Goal: Information Seeking & Learning: Learn about a topic

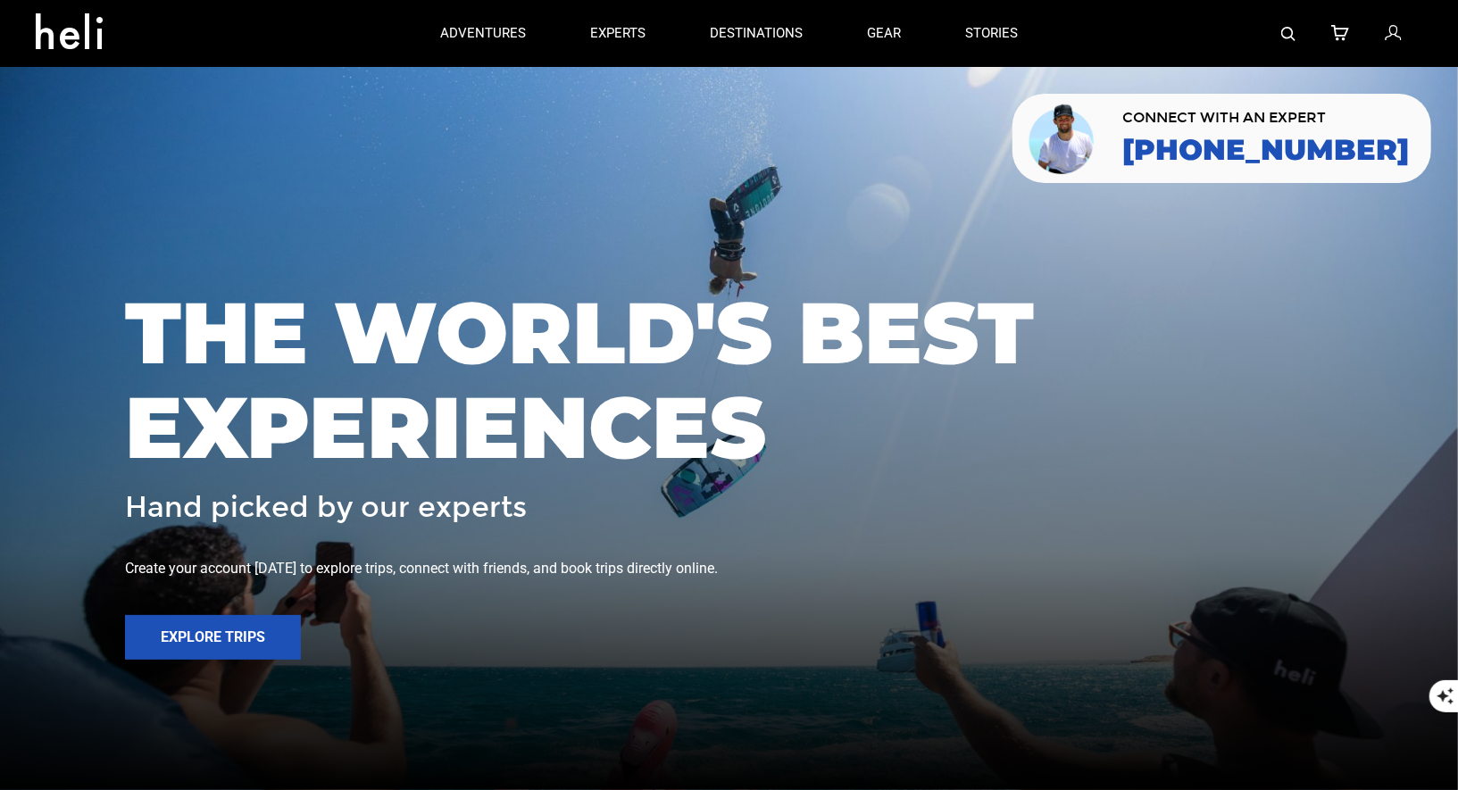
click at [1279, 32] on div at bounding box center [1236, 33] width 372 height 67
click at [1290, 31] on img at bounding box center [1288, 34] width 14 height 14
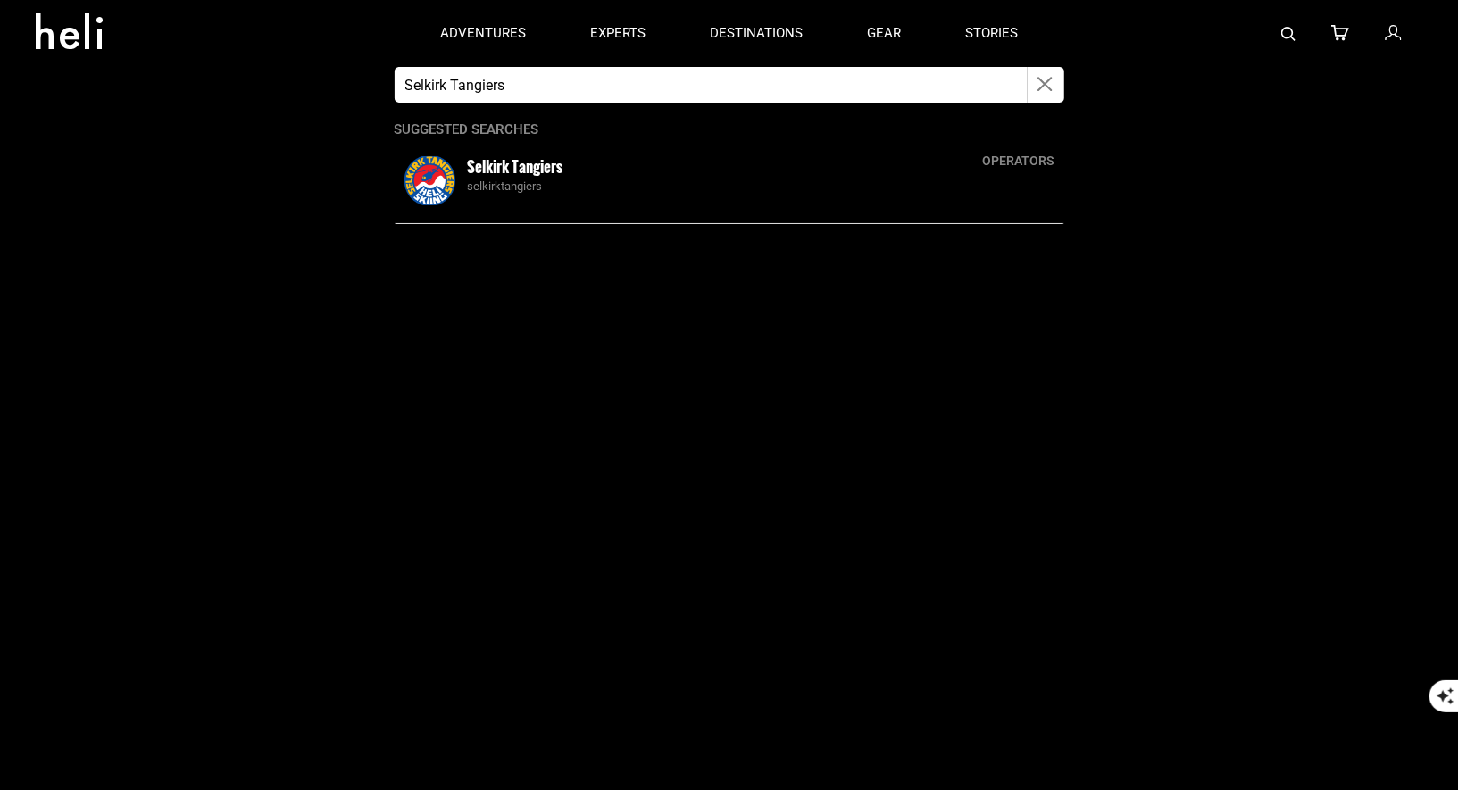
type input "Selkirk Tangiers"
click at [539, 175] on small "Selkirk Tangiers" at bounding box center [516, 166] width 96 height 22
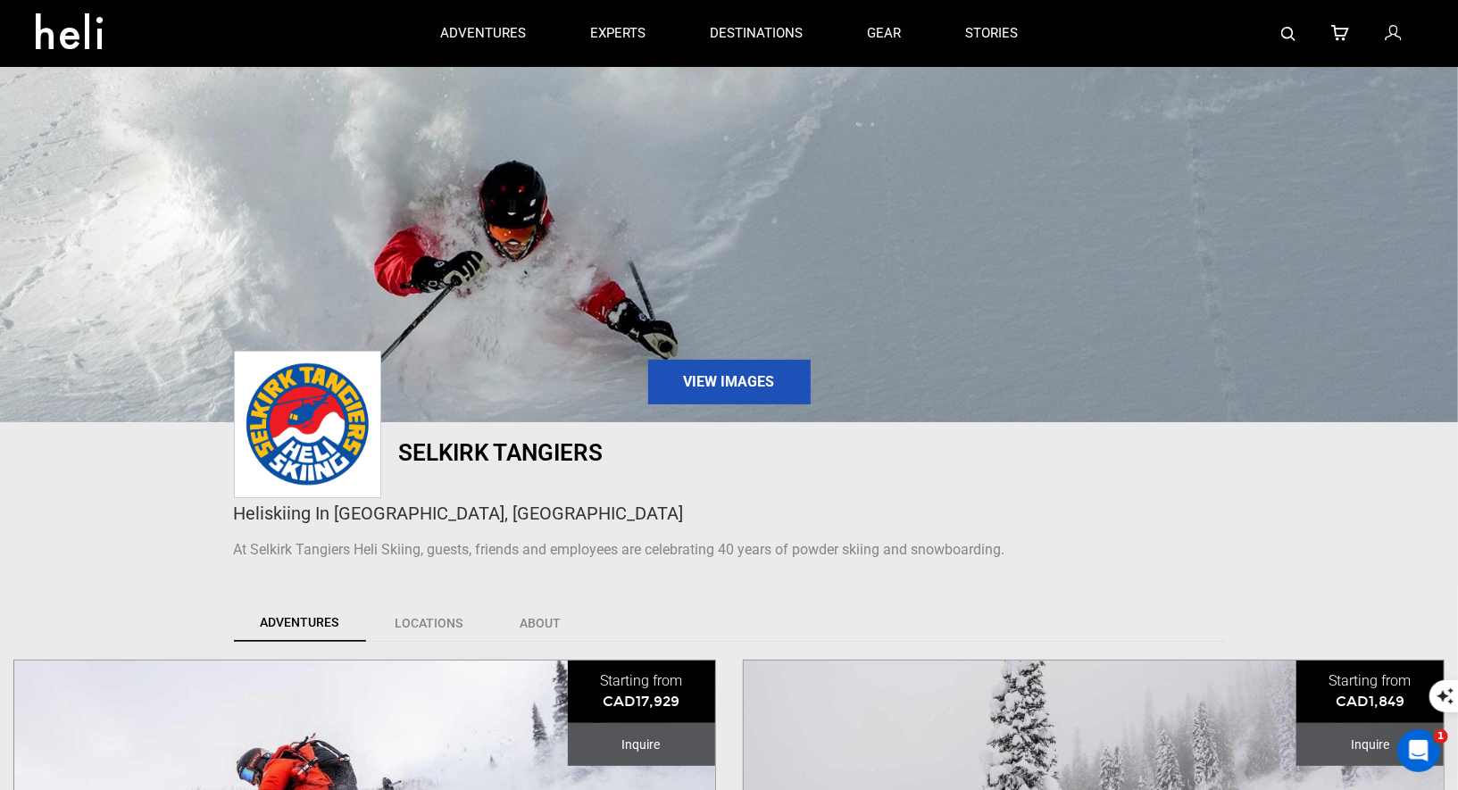
click at [1287, 28] on img at bounding box center [1288, 34] width 14 height 14
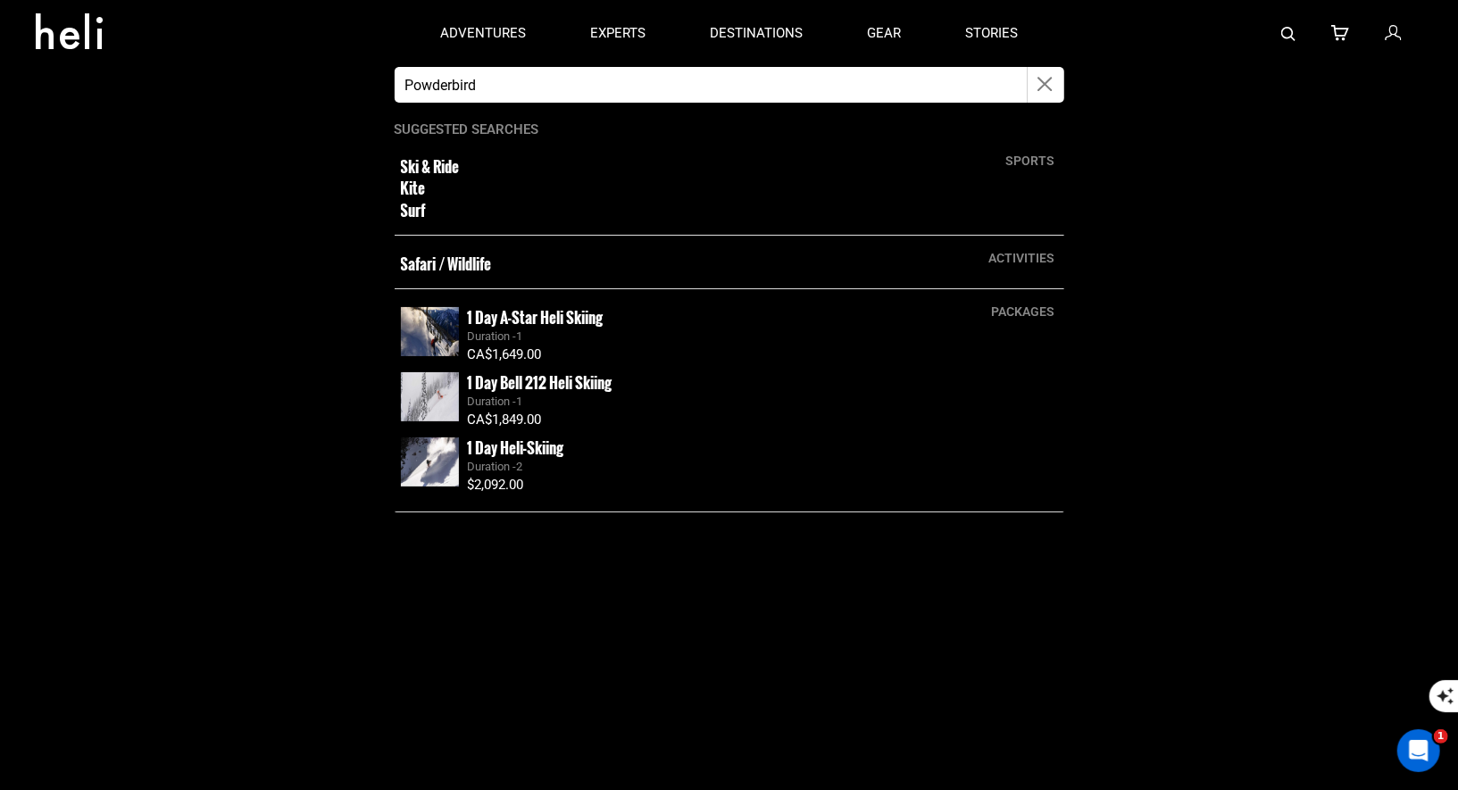
type input "powderbird"
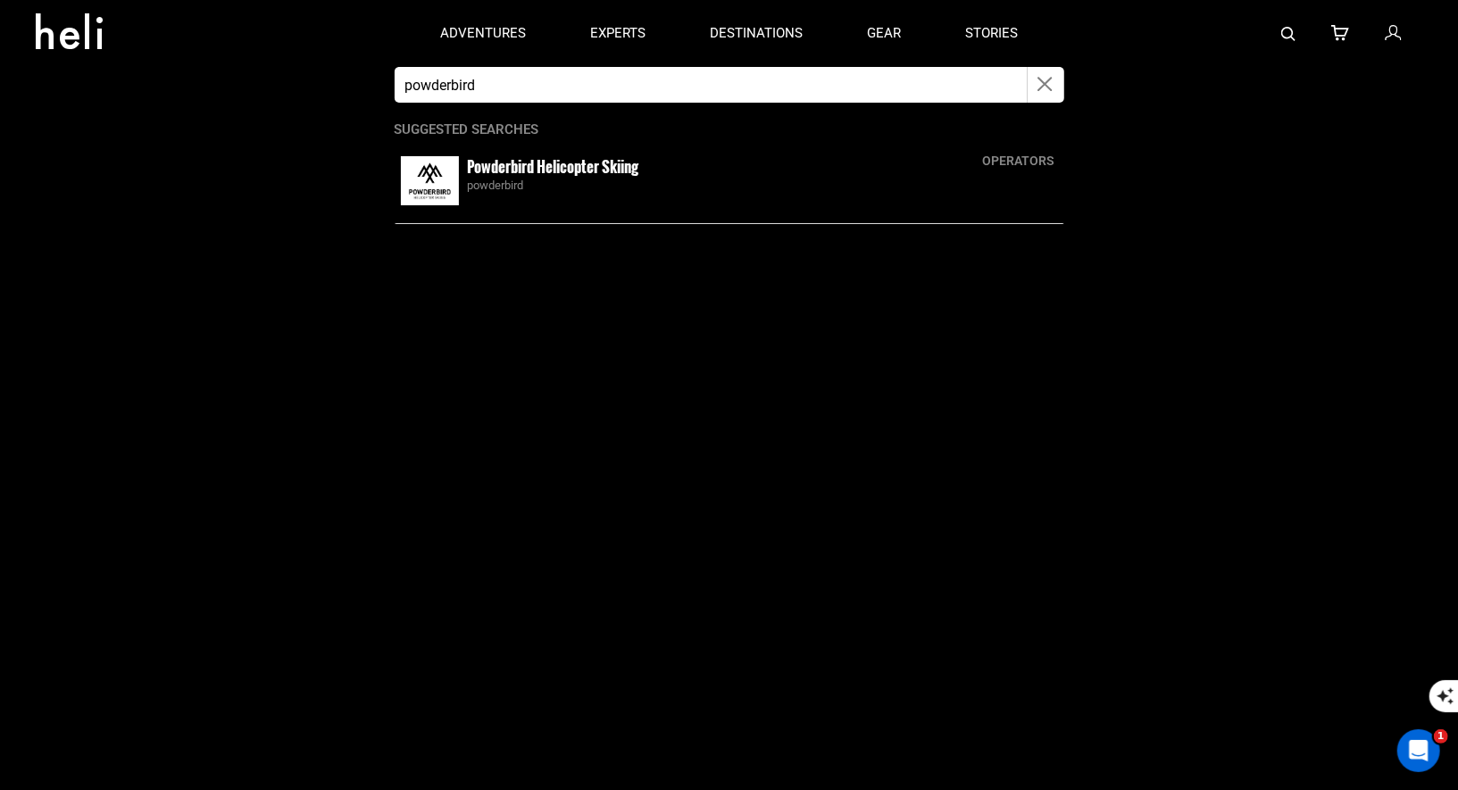
click at [437, 179] on app-search-panel "powderbird operators Powderbird Helicopter Skiing powderbird Suggested Searches" at bounding box center [729, 428] width 1458 height 723
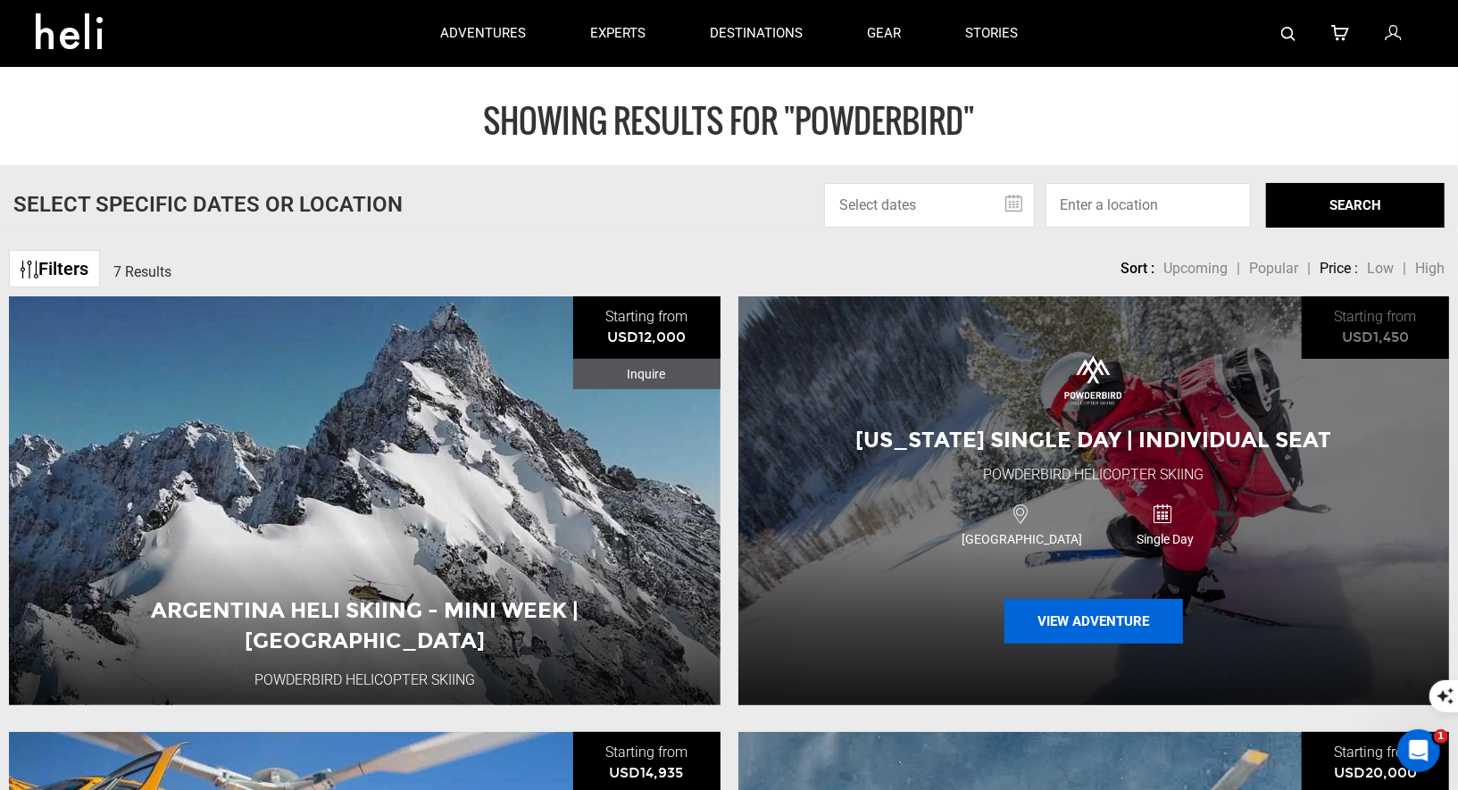
click at [1101, 621] on button "View Adventure" at bounding box center [1093, 621] width 179 height 45
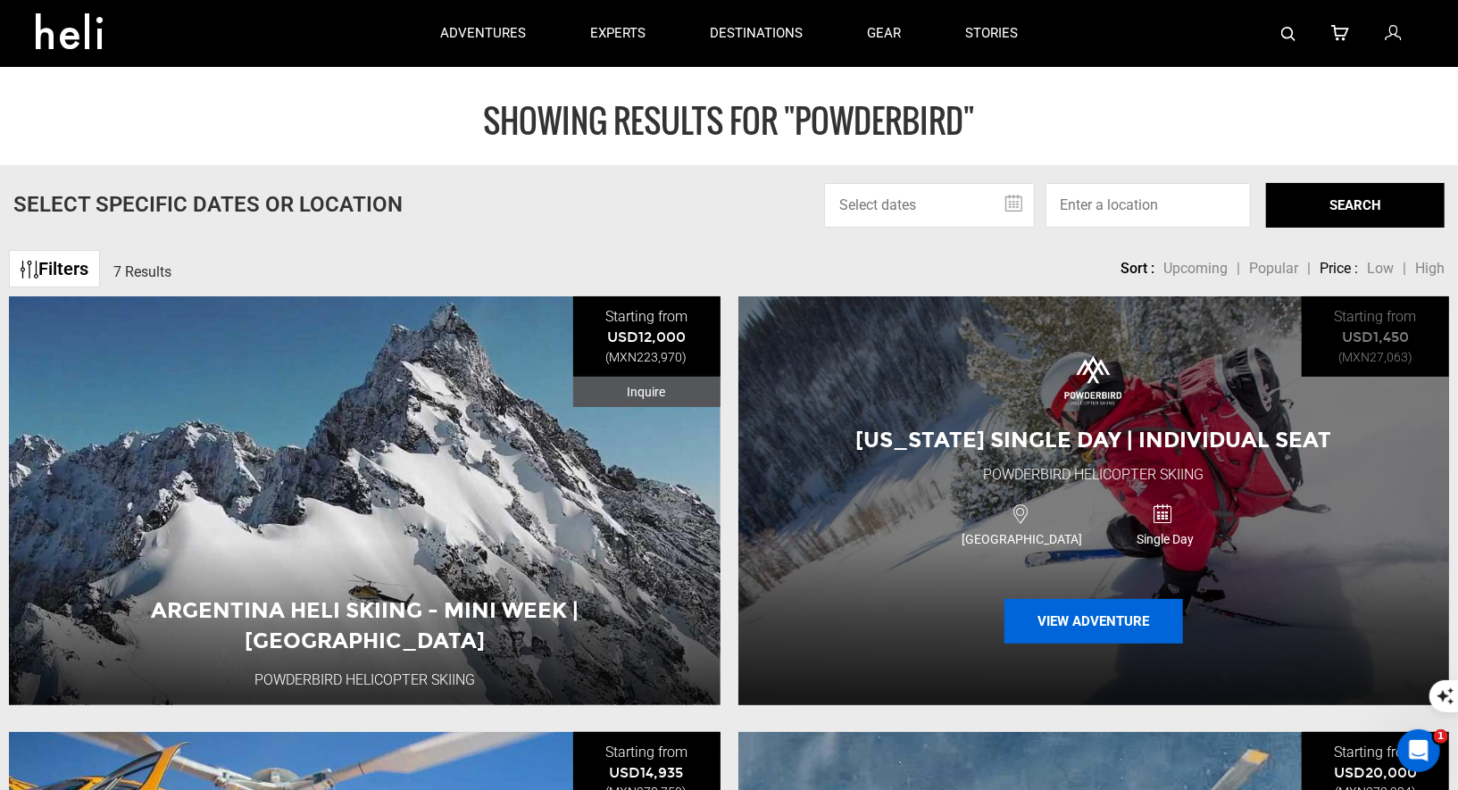
click at [1134, 616] on button "View Adventure" at bounding box center [1093, 621] width 179 height 45
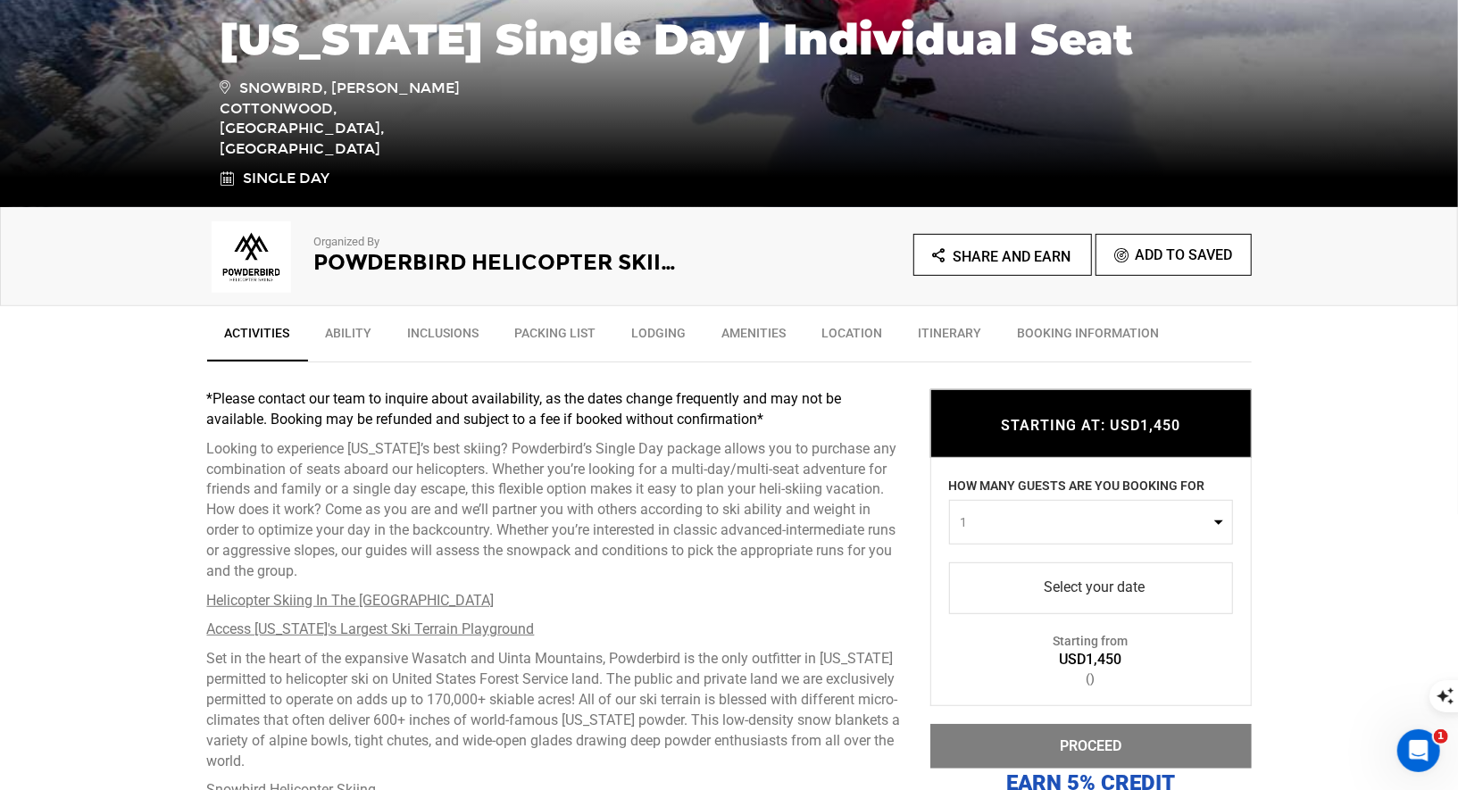
scroll to position [453, 0]
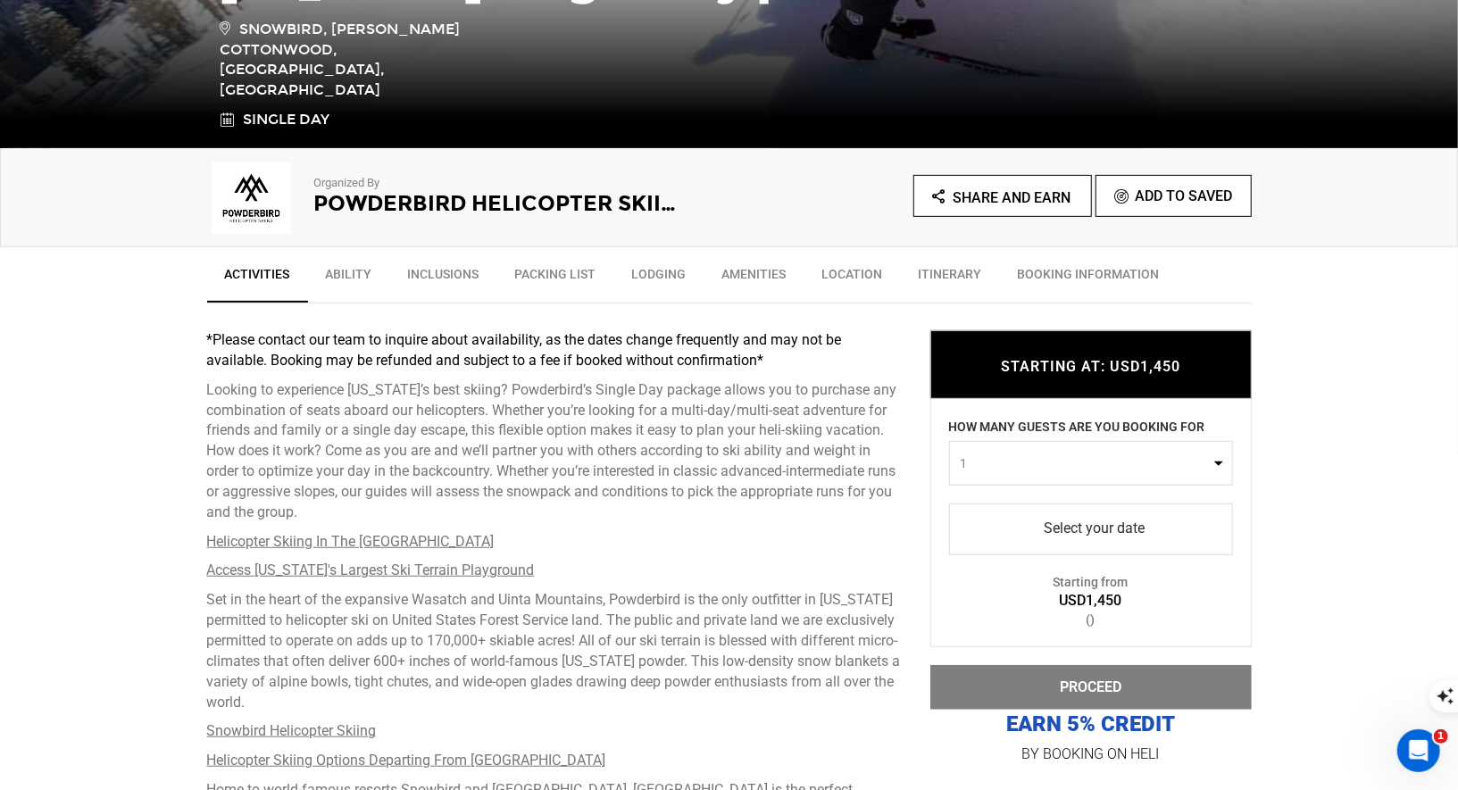
click at [1118, 482] on button "1" at bounding box center [1091, 462] width 284 height 45
click at [1099, 534] on span "select" at bounding box center [1090, 528] width 255 height 29
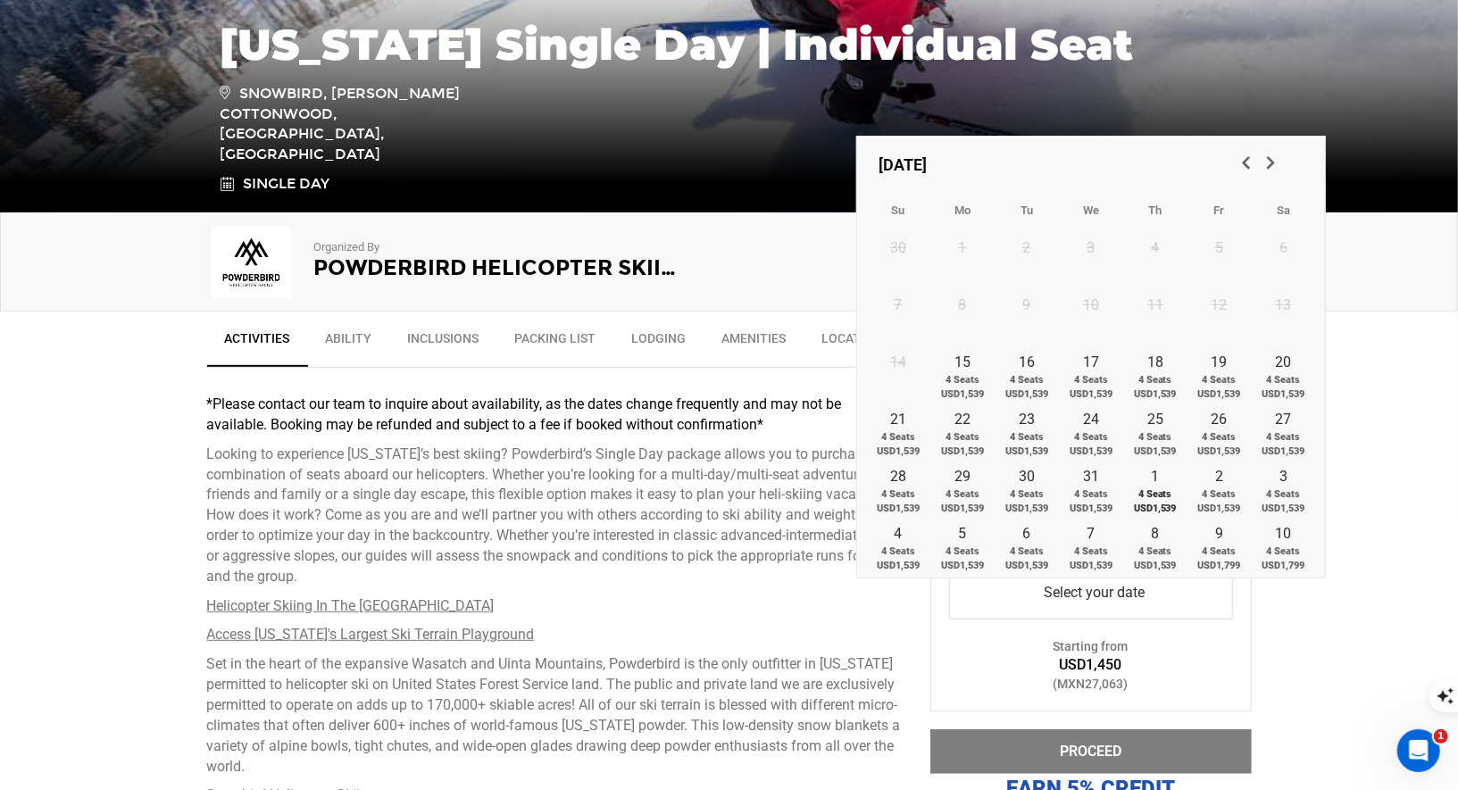
scroll to position [387, 0]
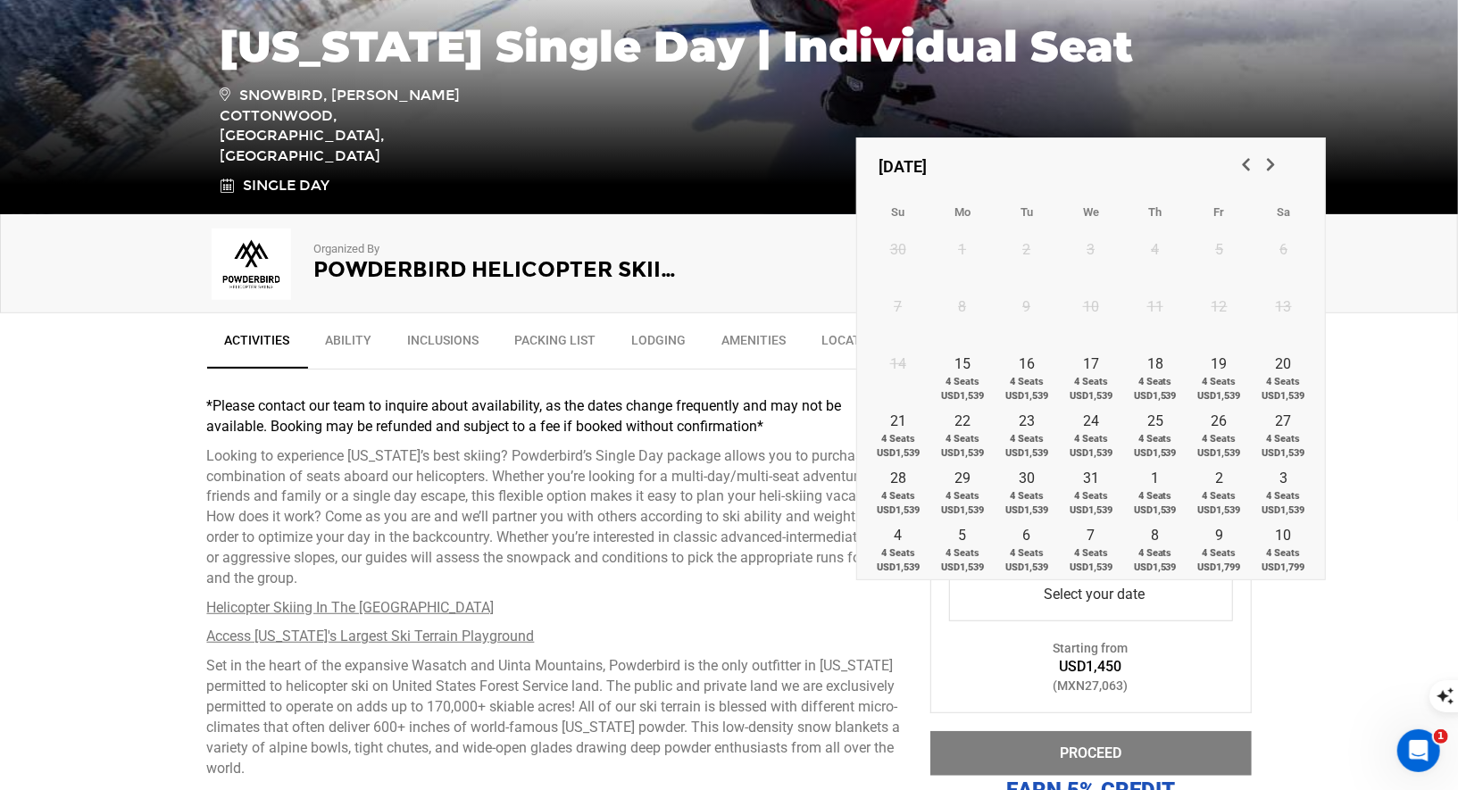
click at [1278, 163] on span "Next" at bounding box center [1270, 163] width 18 height 18
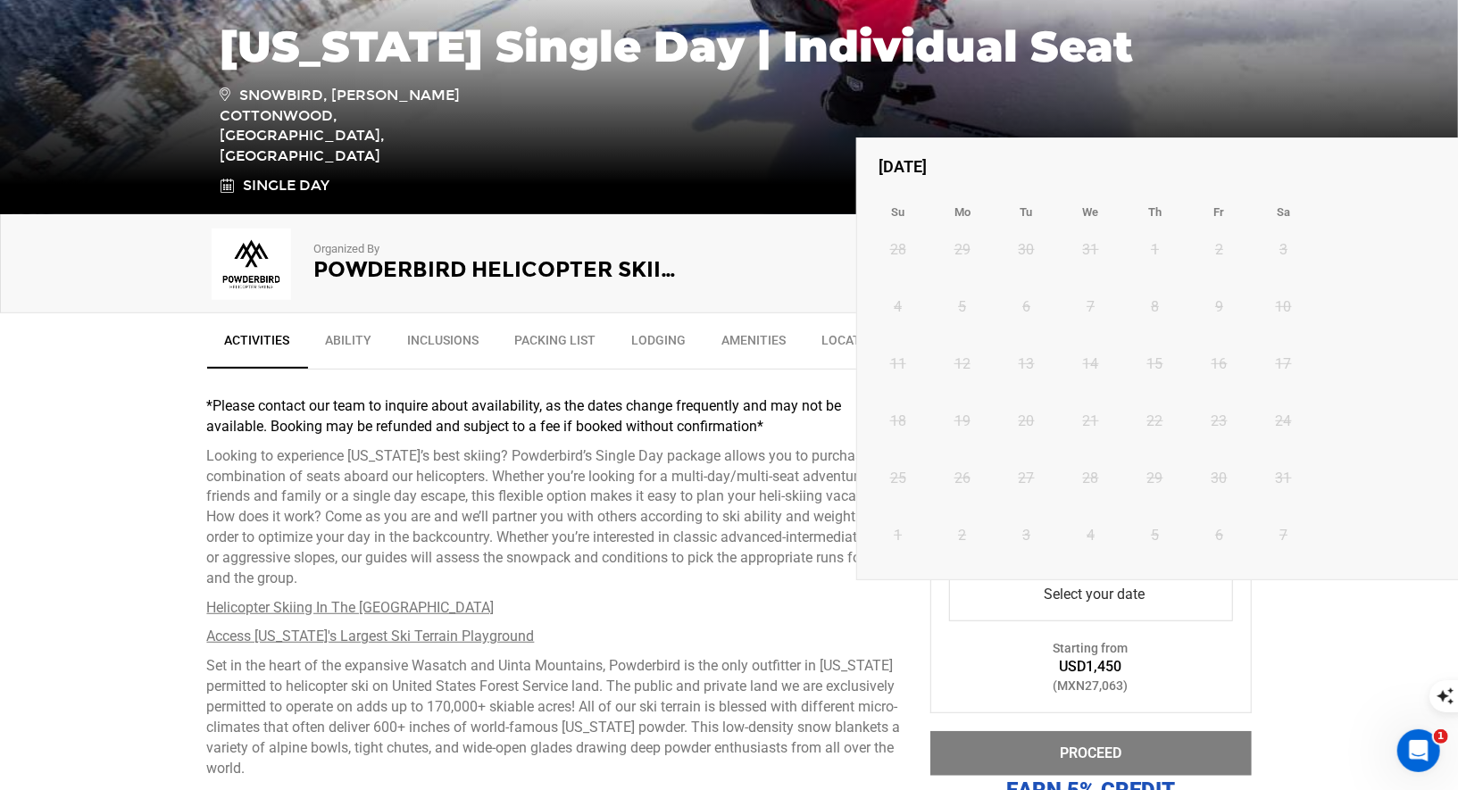
click at [1278, 163] on div "January 2026" at bounding box center [1316, 167] width 900 height 48
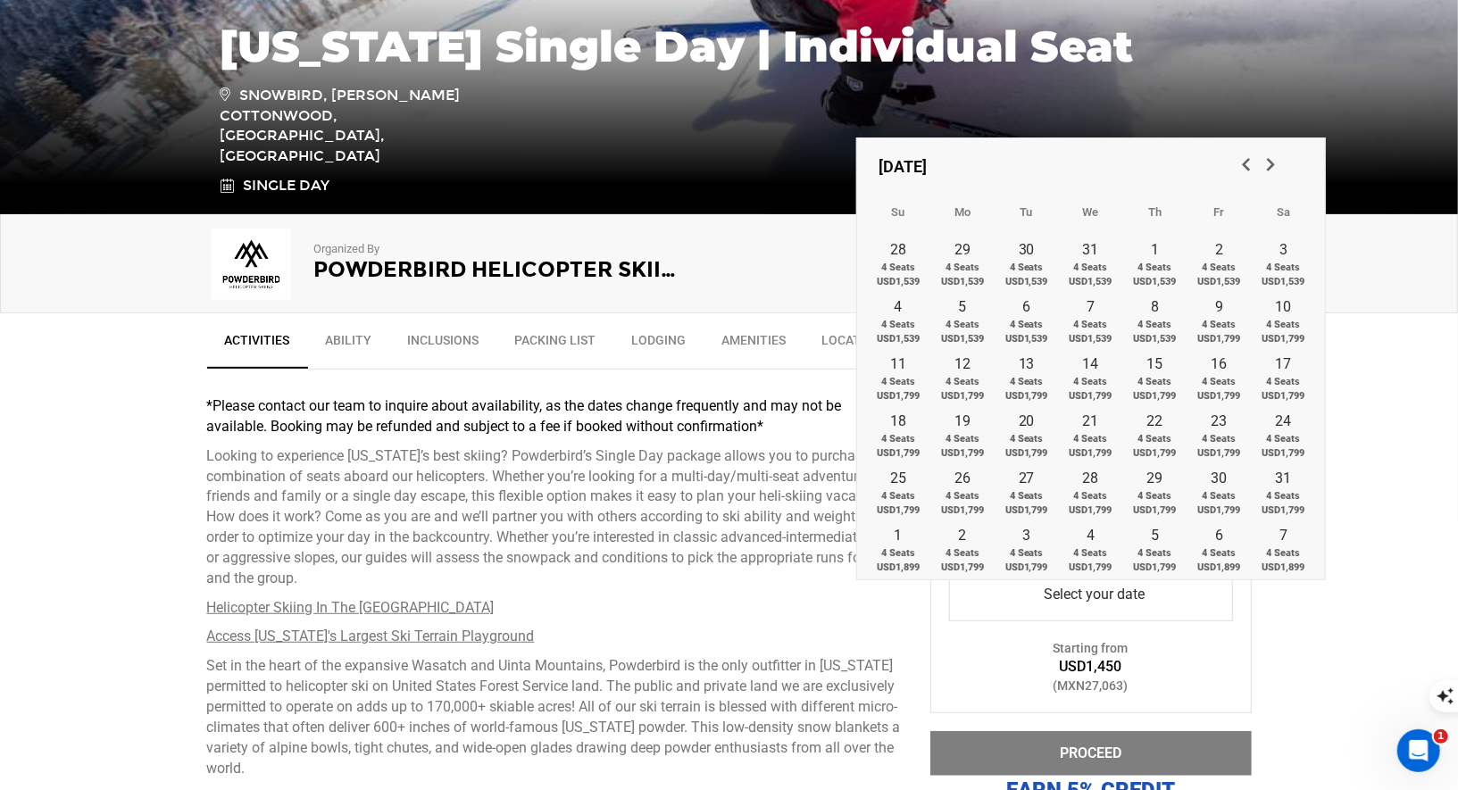
click at [1278, 165] on span "Next" at bounding box center [1270, 163] width 18 height 18
click at [1248, 162] on span "Previous" at bounding box center [1245, 163] width 18 height 18
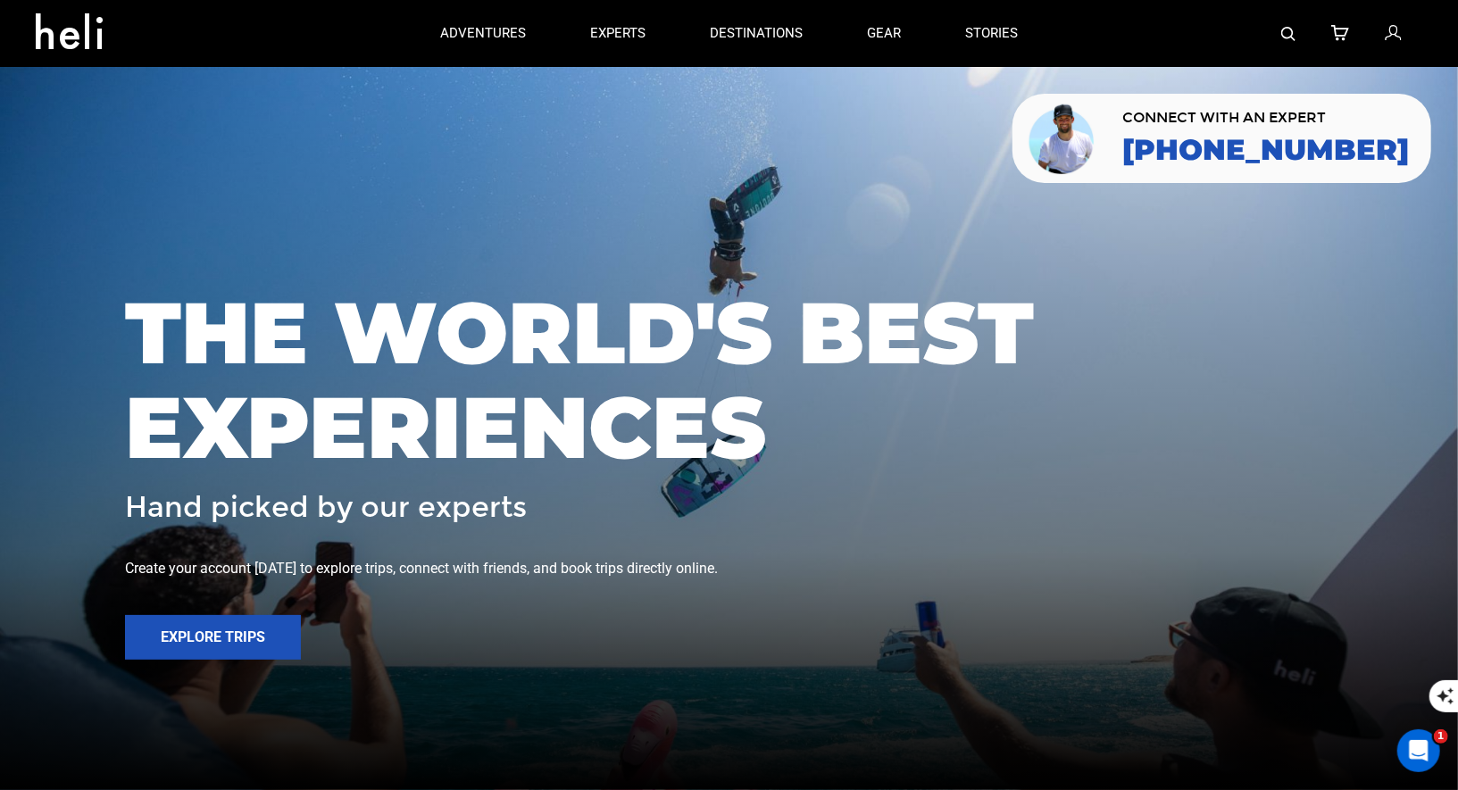
click at [1284, 34] on img at bounding box center [1288, 34] width 14 height 14
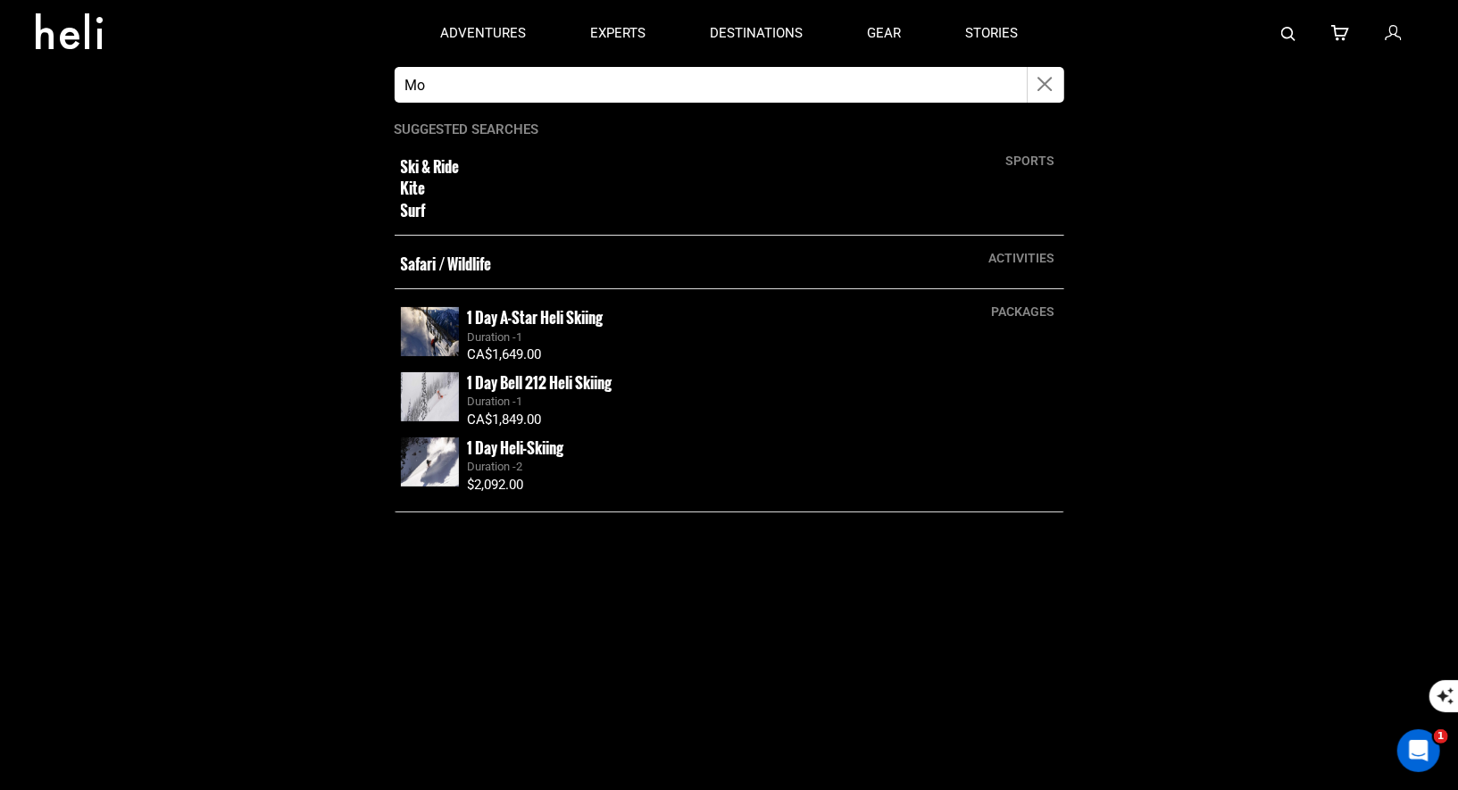
type input "M"
type input "Northern Escape heli"
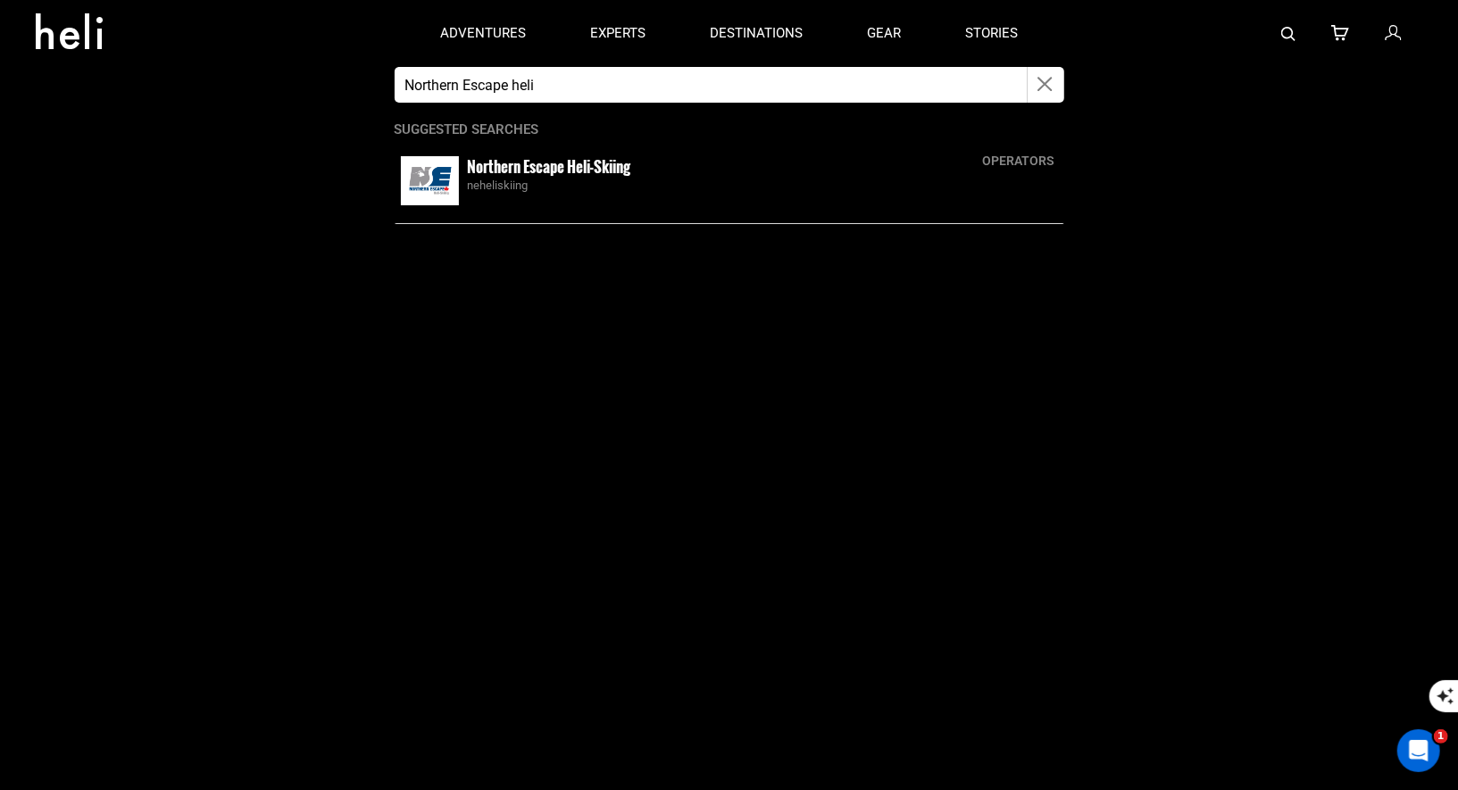
click at [437, 173] on img at bounding box center [430, 180] width 58 height 49
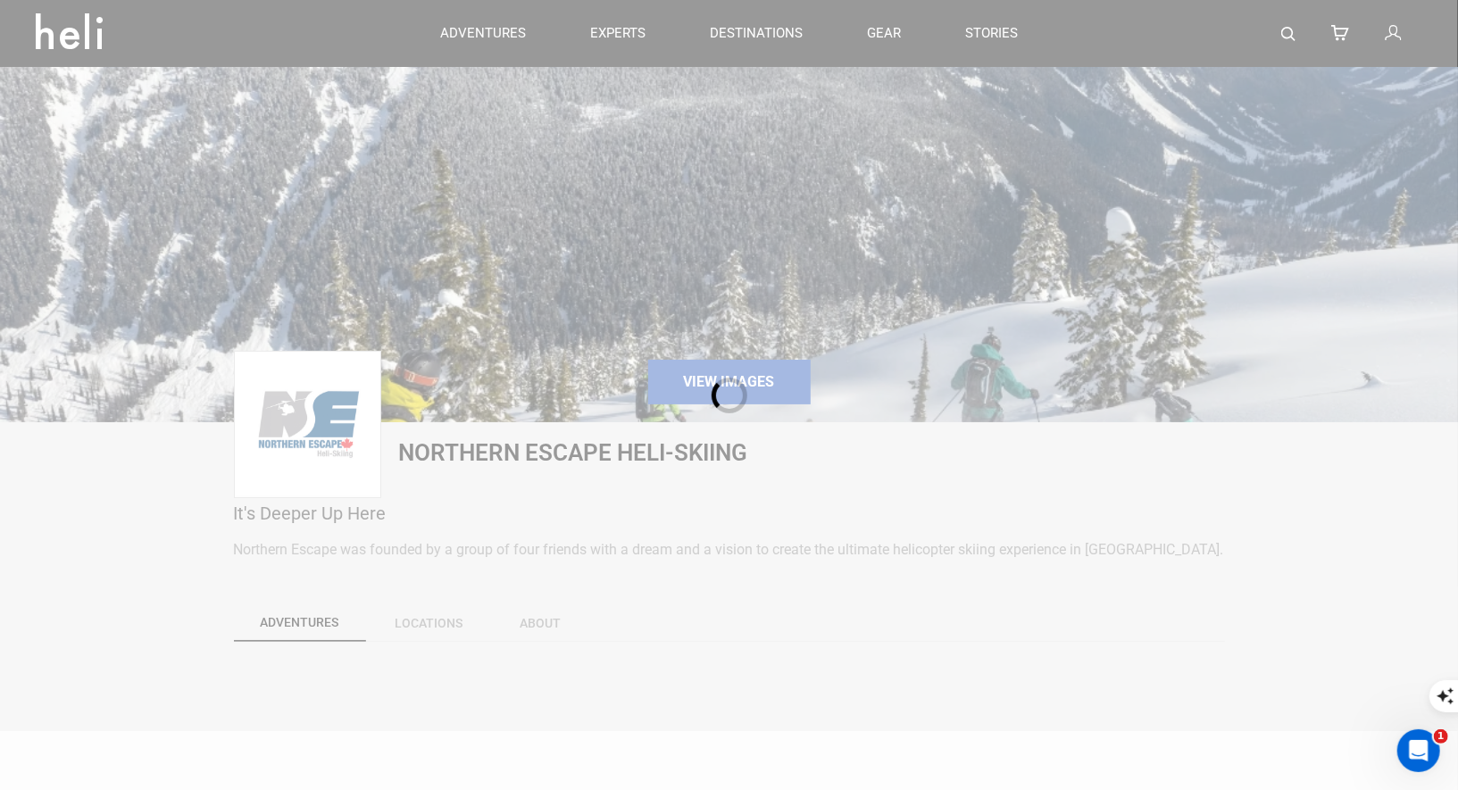
type input "Northern Escape heli"
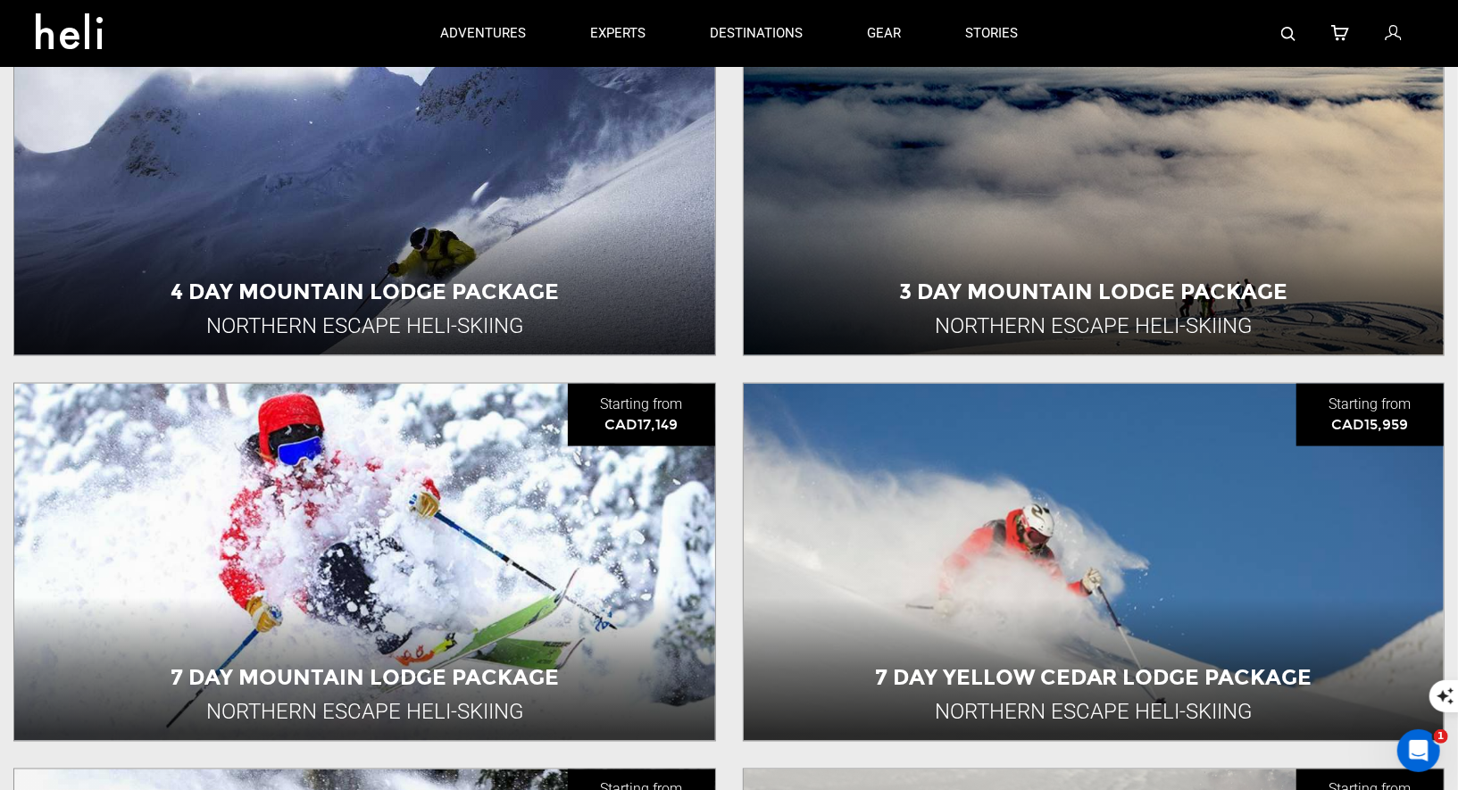
scroll to position [1433, 0]
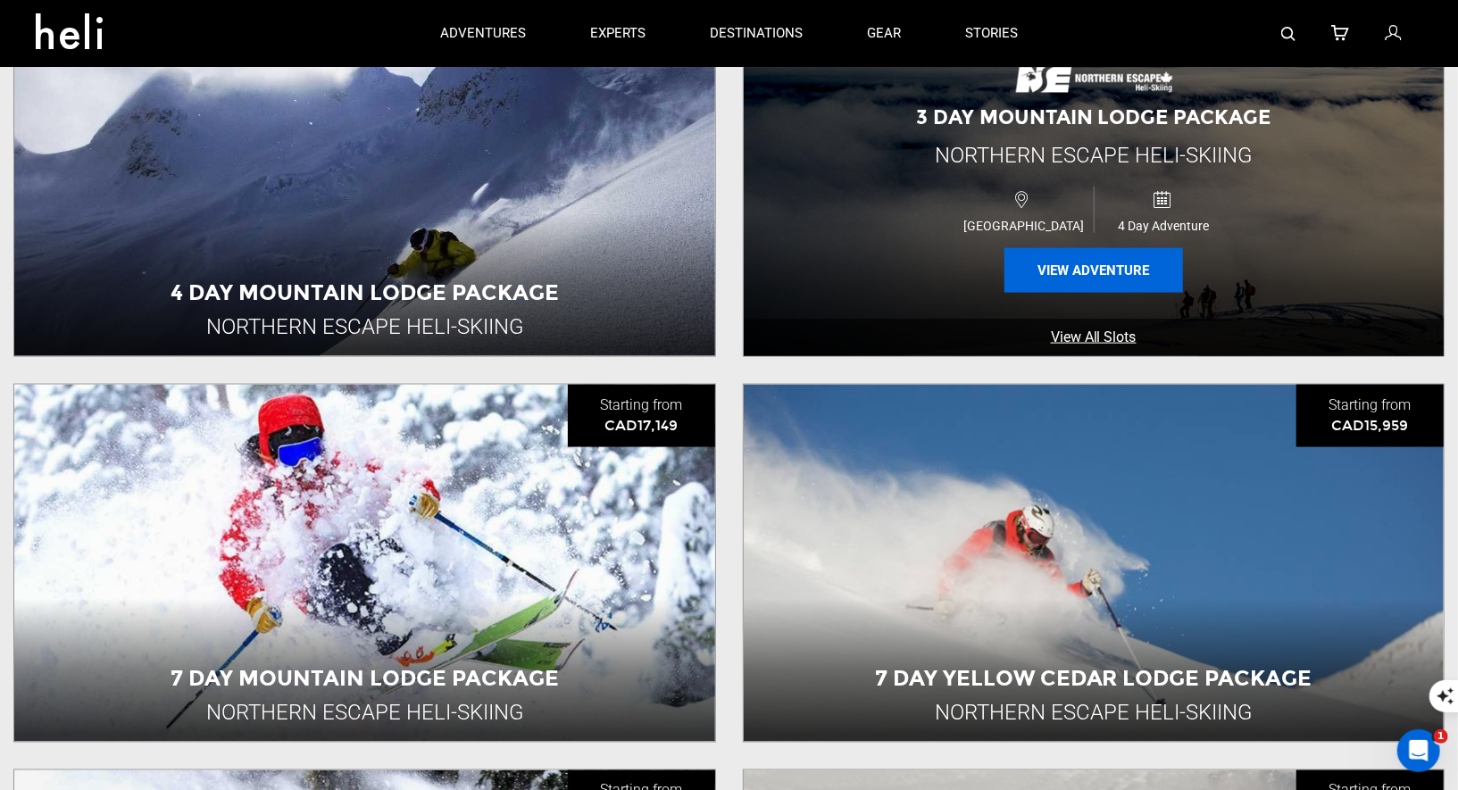
click at [1089, 268] on button "View Adventure" at bounding box center [1093, 270] width 179 height 45
click at [1060, 279] on button "View Adventure" at bounding box center [1093, 270] width 179 height 45
click at [1043, 271] on button "View Adventure" at bounding box center [1093, 270] width 179 height 45
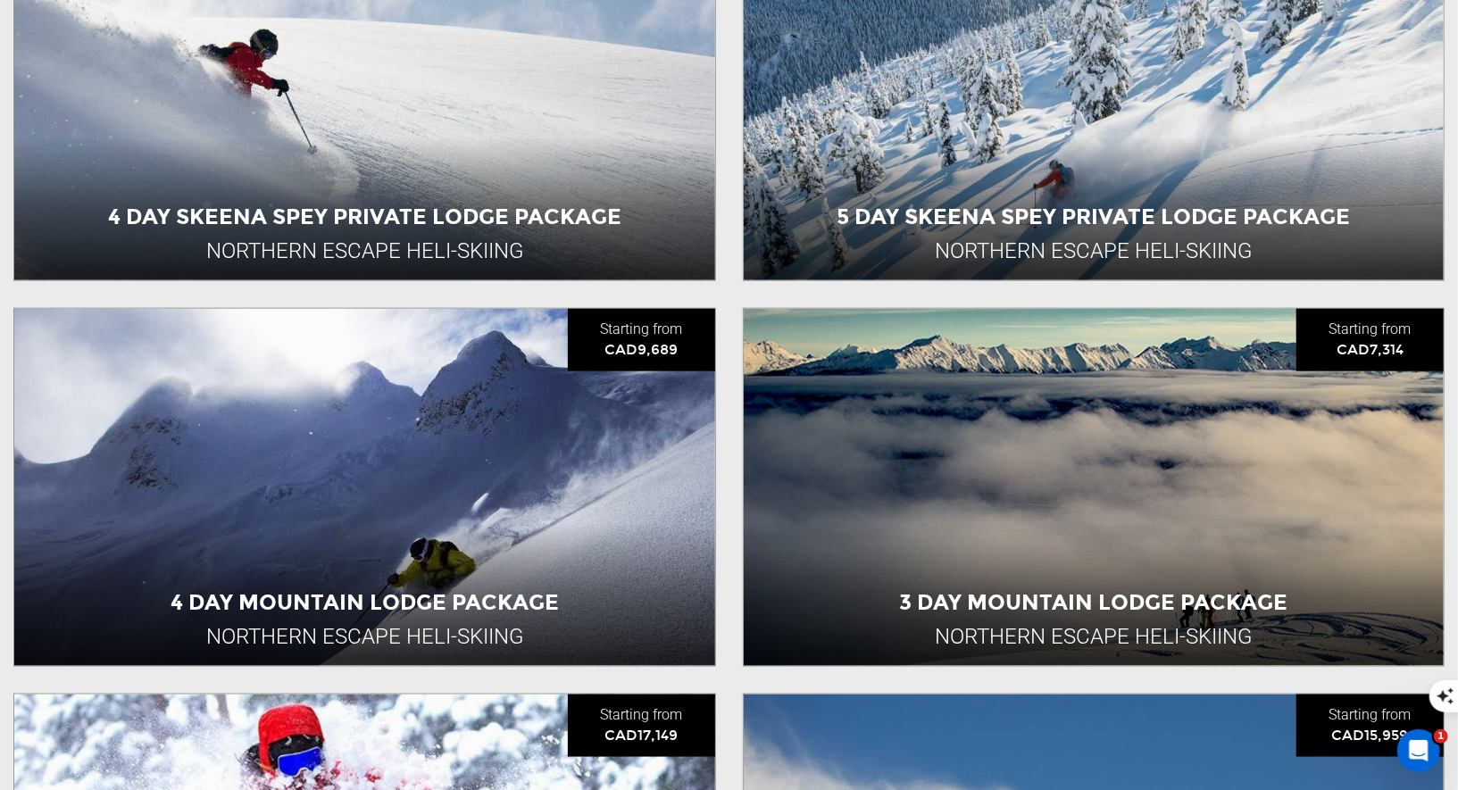
scroll to position [1198, 0]
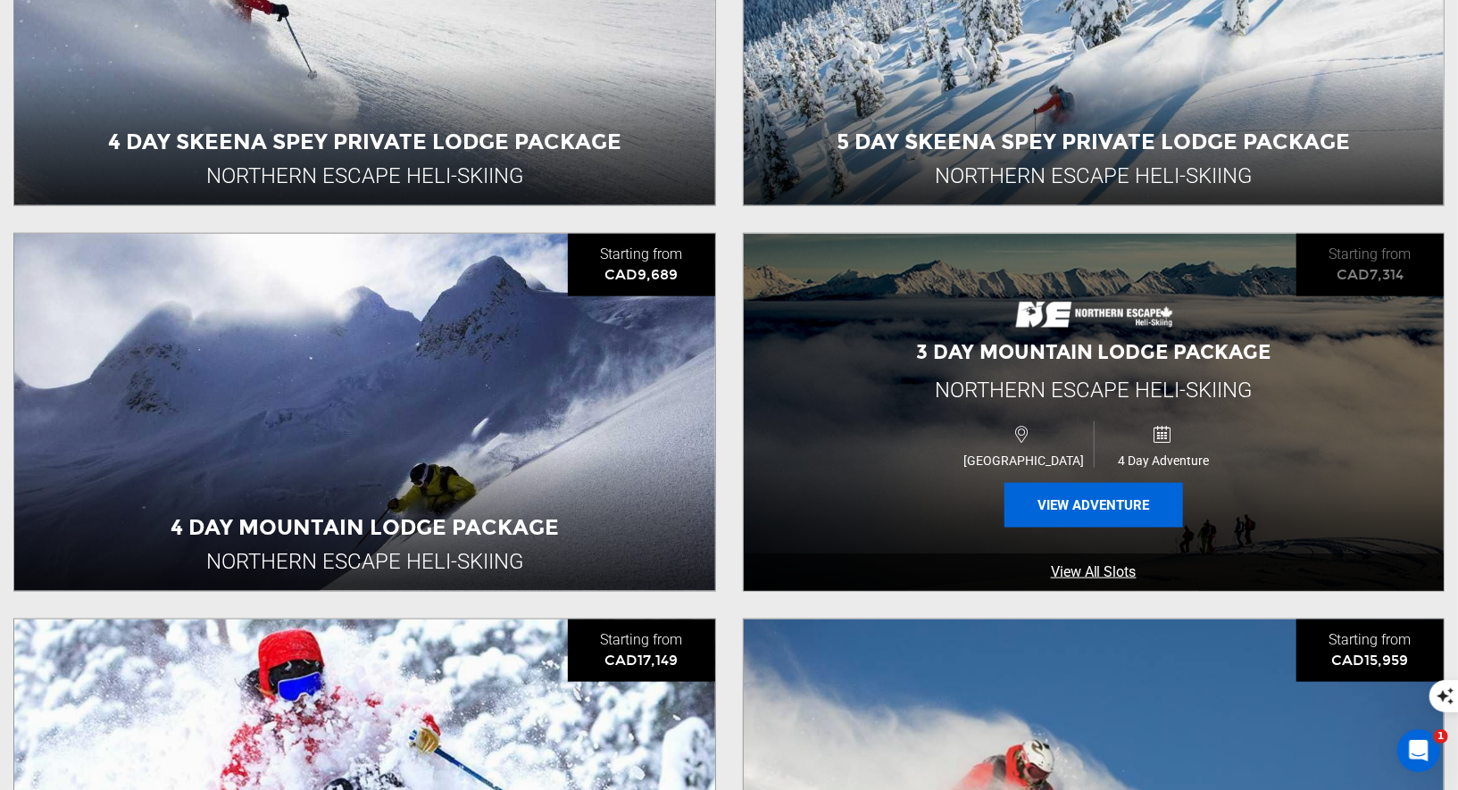
click at [1070, 496] on button "View Adventure" at bounding box center [1093, 505] width 179 height 45
click at [1095, 506] on button "View Adventure" at bounding box center [1093, 505] width 179 height 45
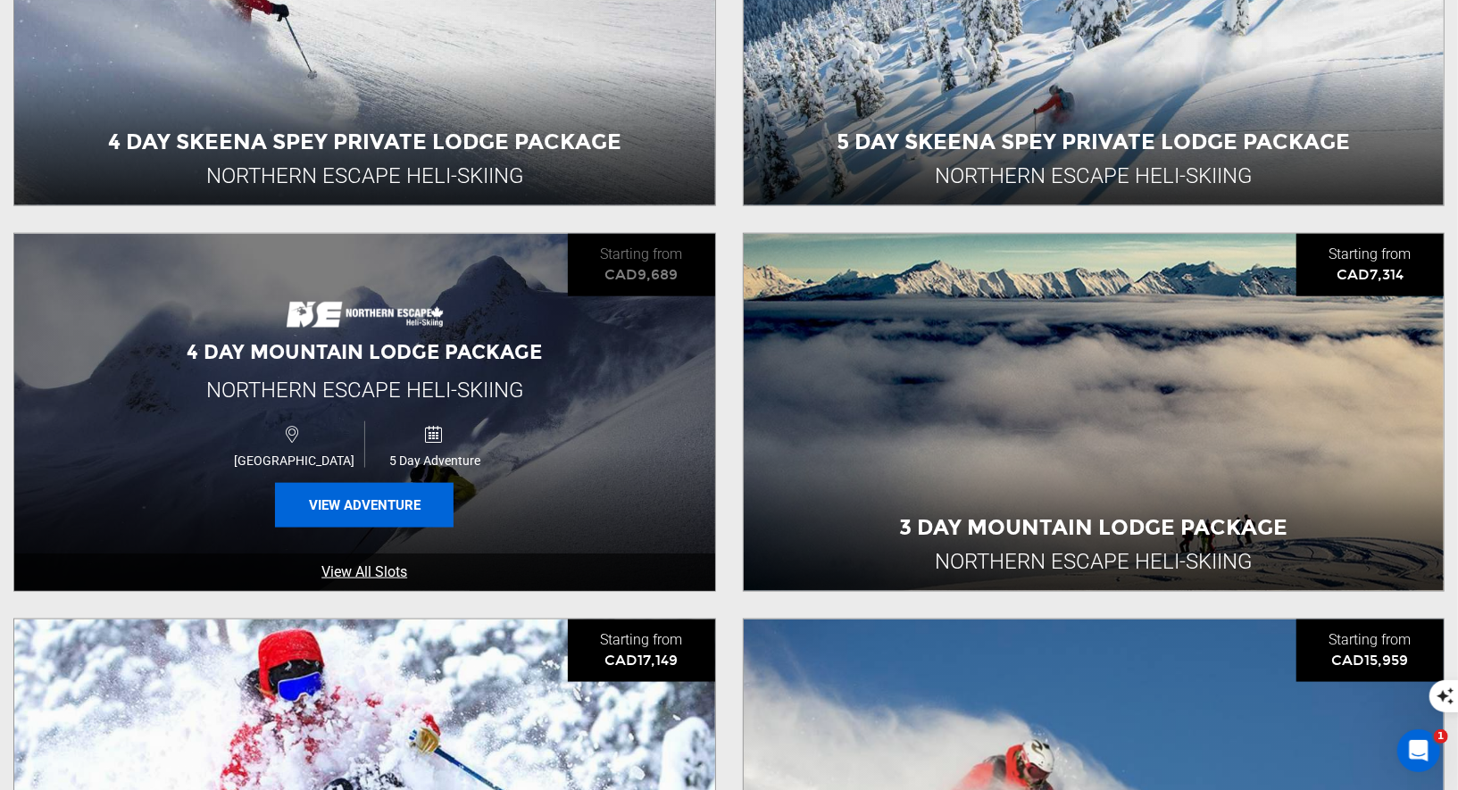
click at [350, 500] on button "View Adventure" at bounding box center [364, 505] width 179 height 45
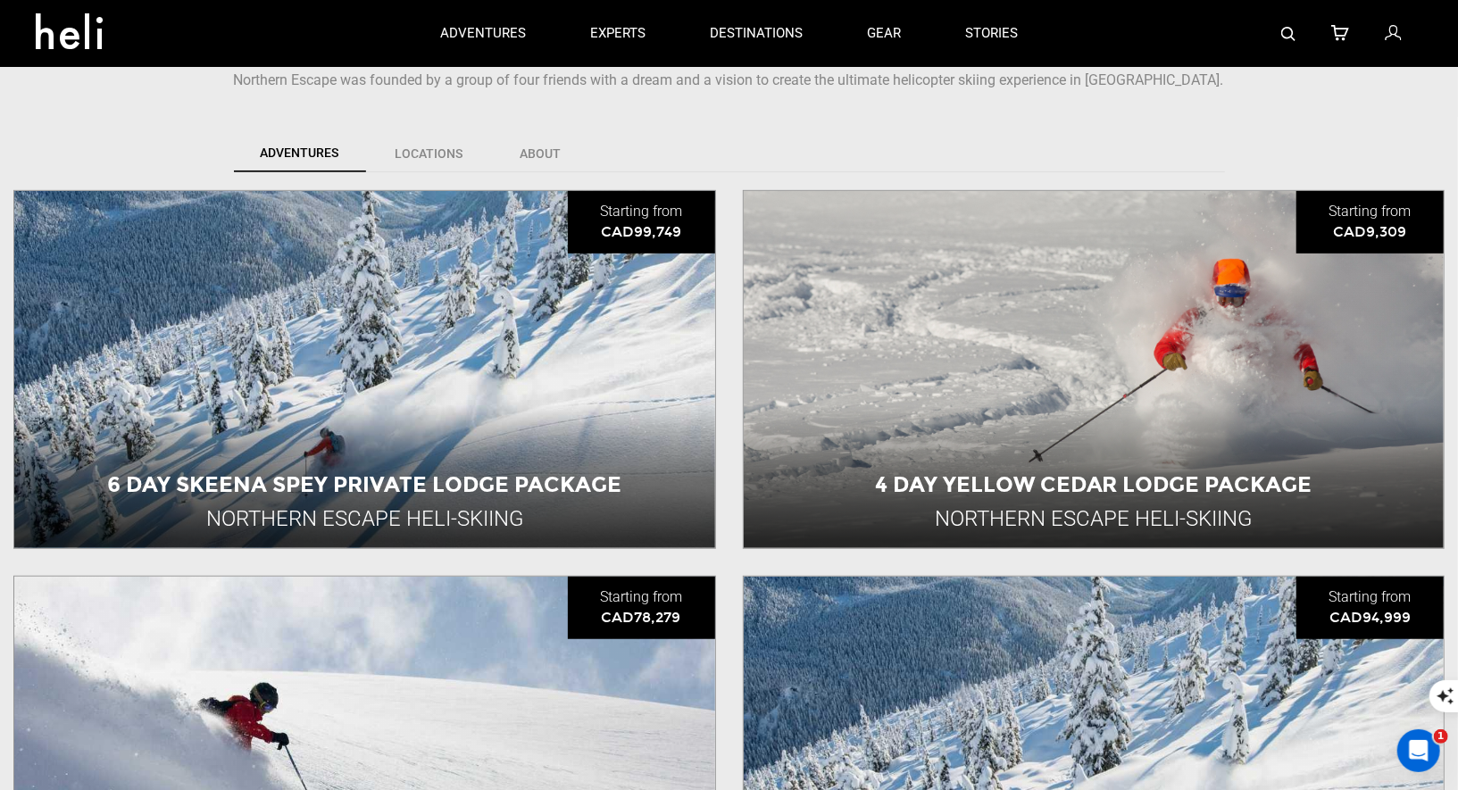
scroll to position [1242, 0]
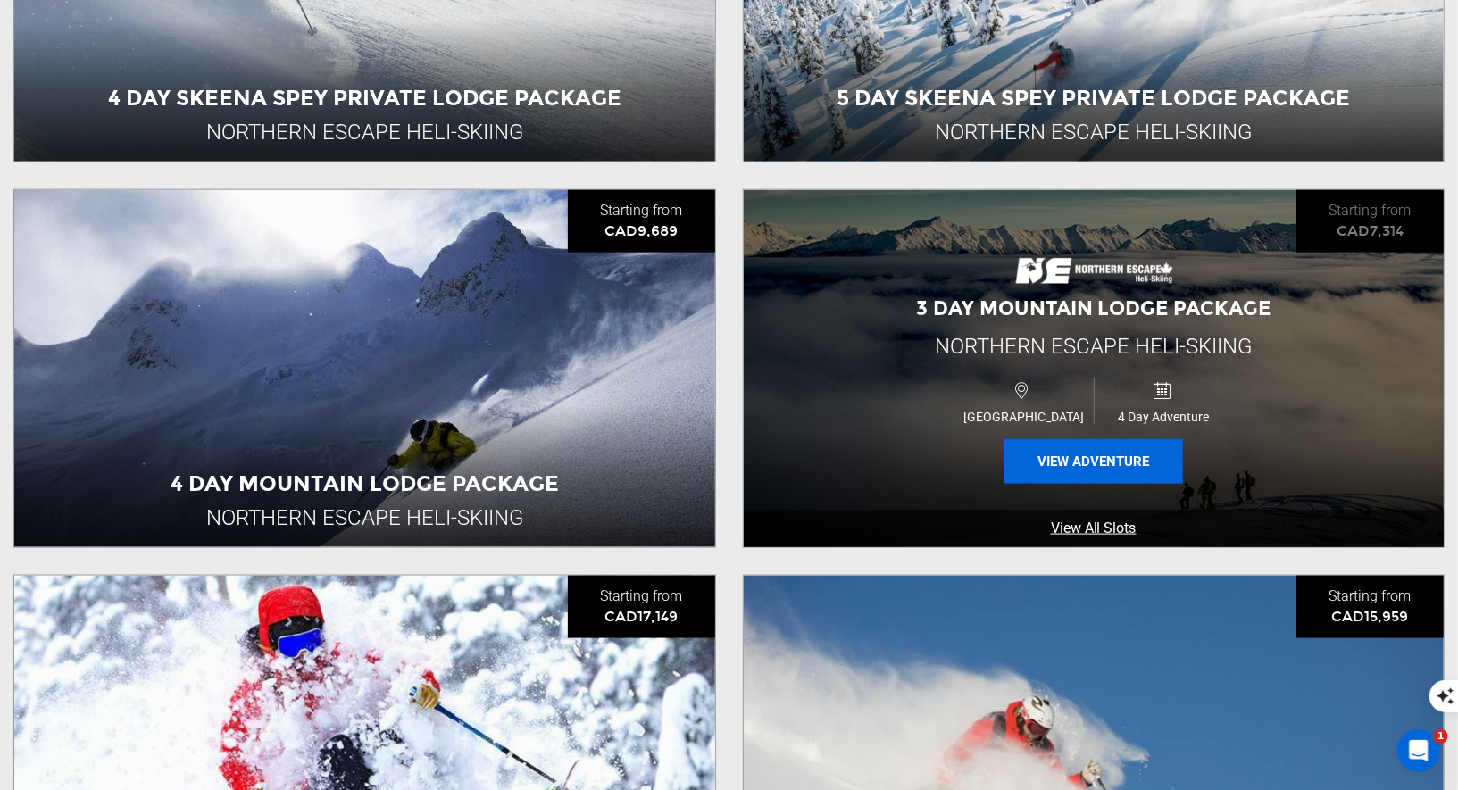
click at [1088, 473] on button "View Adventure" at bounding box center [1093, 461] width 179 height 45
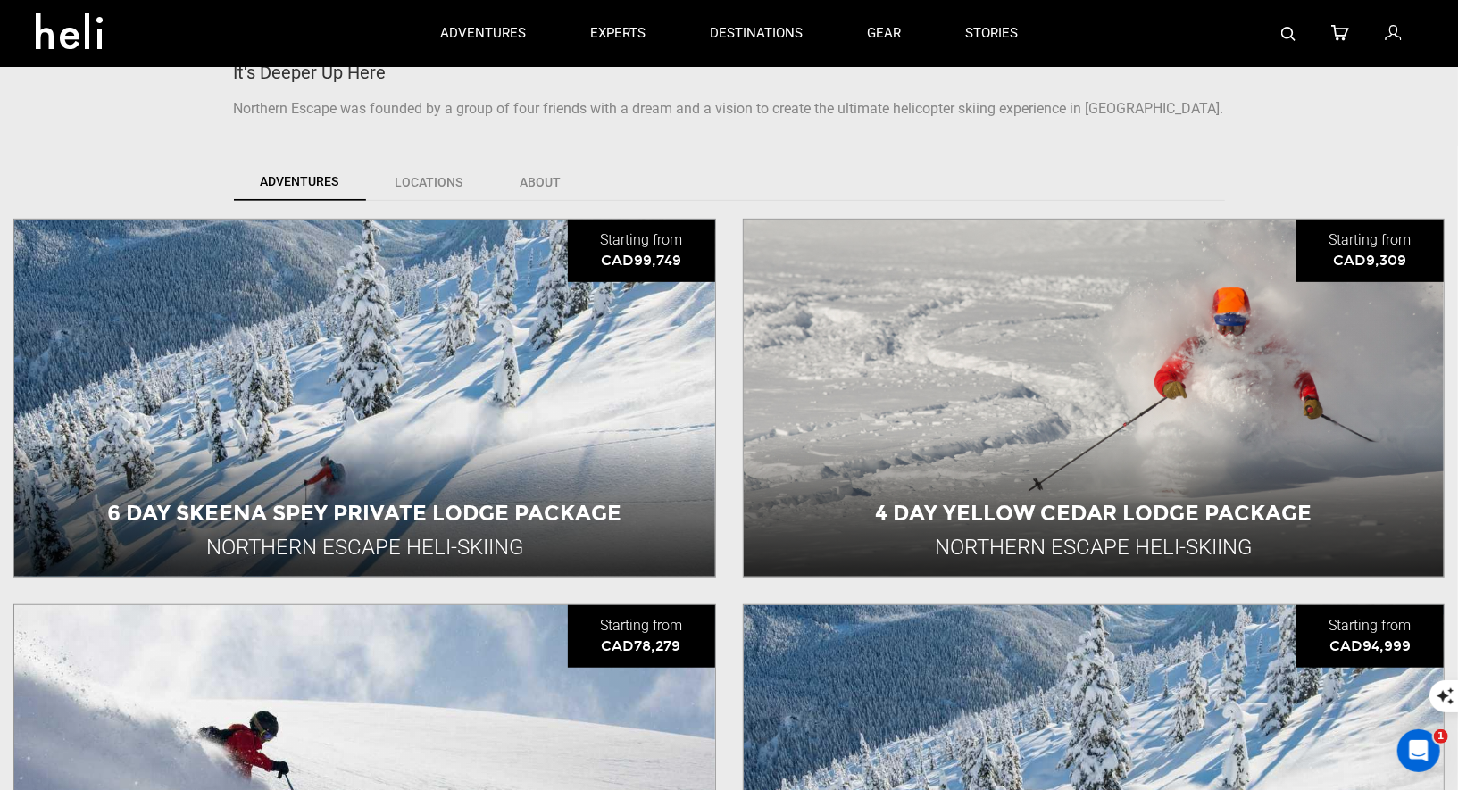
scroll to position [942, 0]
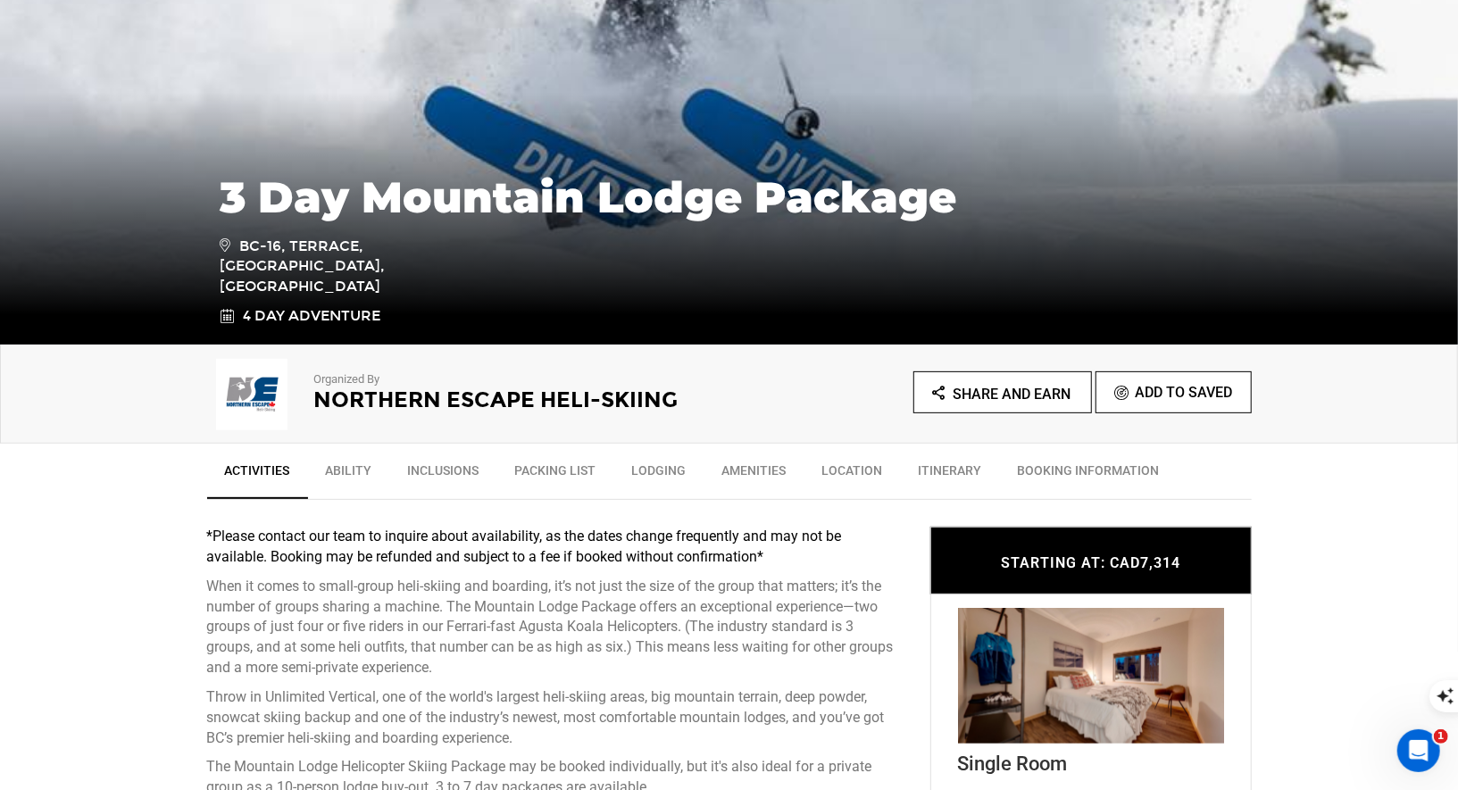
scroll to position [511, 0]
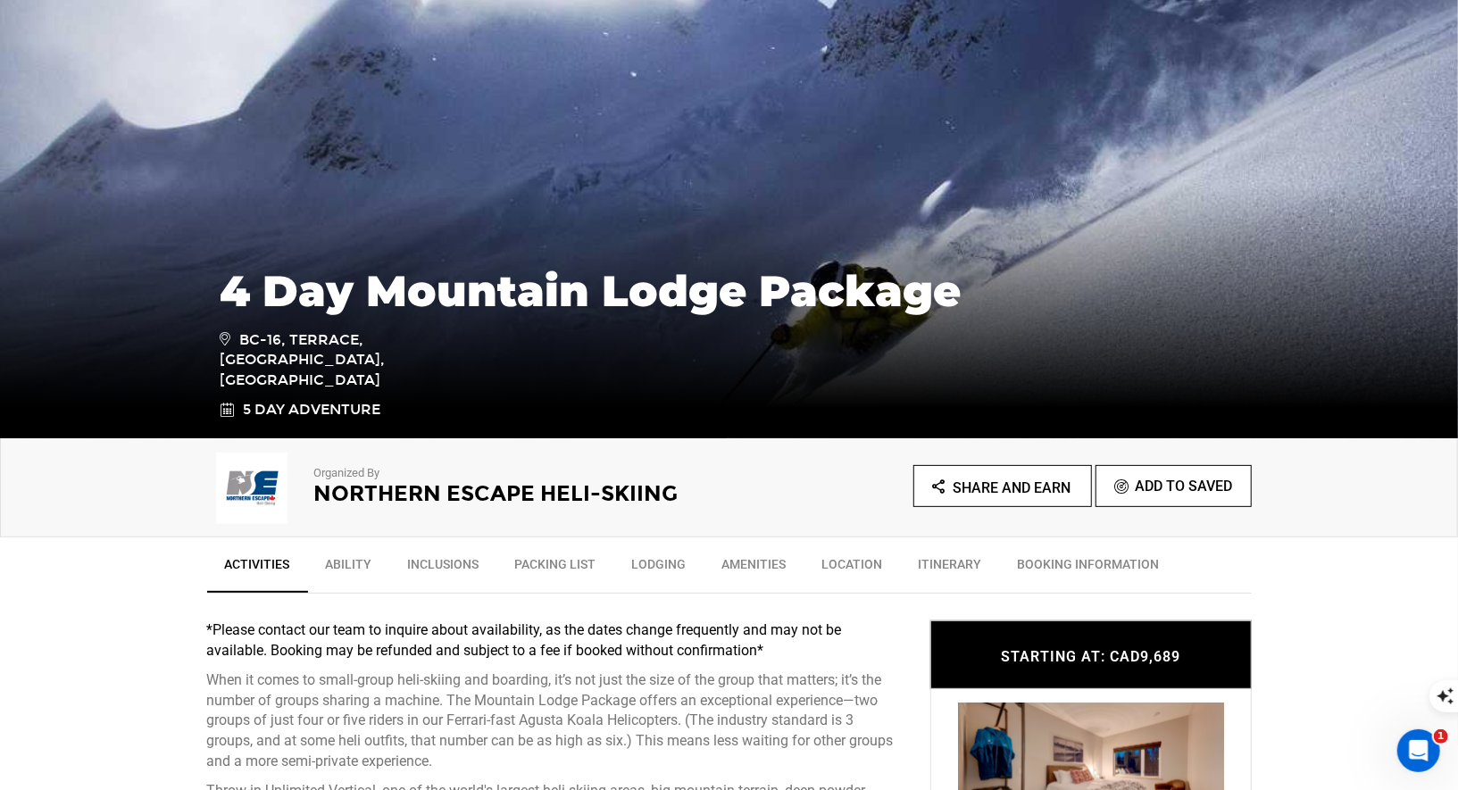
scroll to position [180, 0]
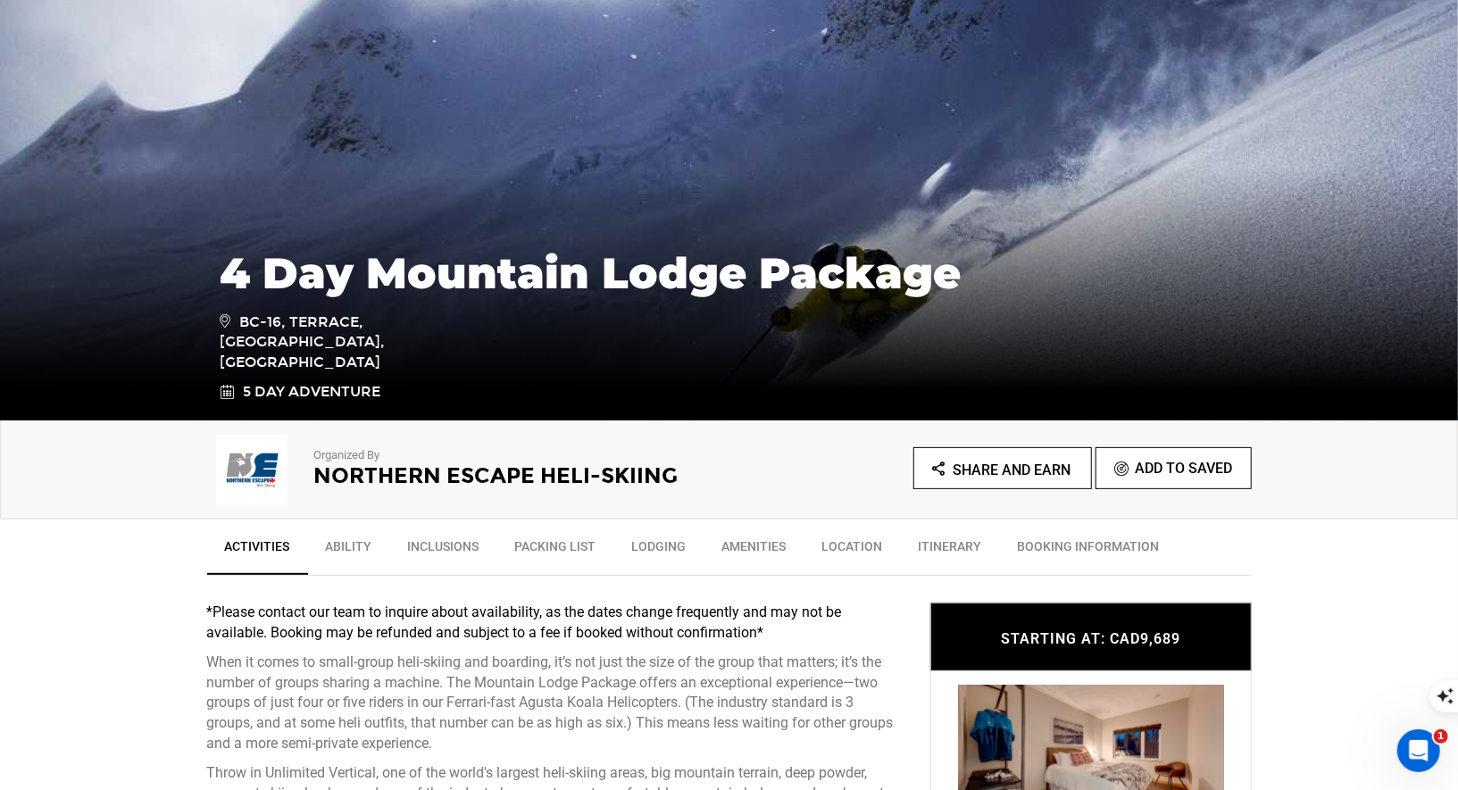
click at [818, 465] on ul "Share and Earn Add To Saved" at bounding box center [990, 468] width 522 height 42
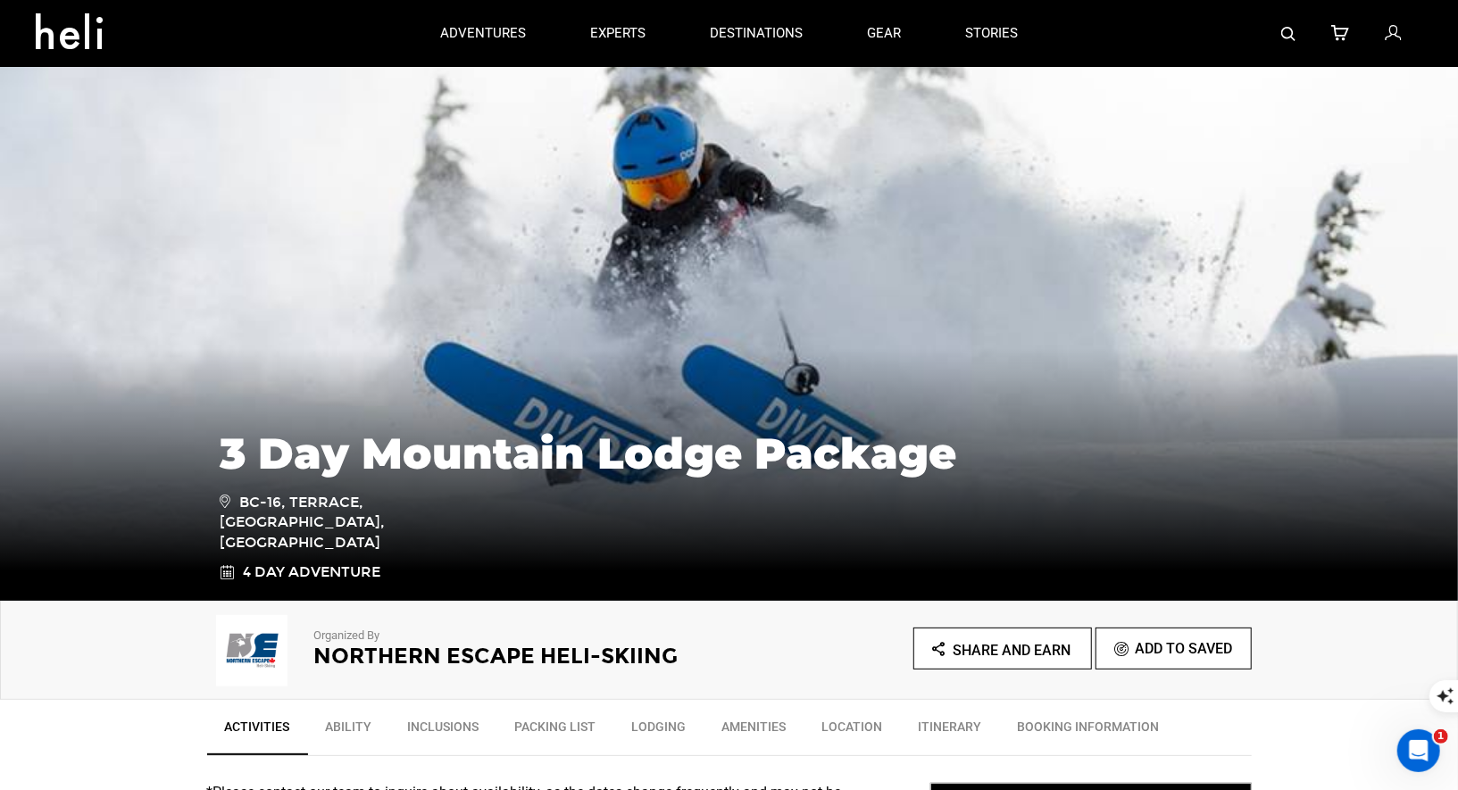
click at [1292, 27] on img at bounding box center [1288, 34] width 14 height 14
click at [1290, 35] on img at bounding box center [1288, 34] width 14 height 14
type input "Northern Escape heli"
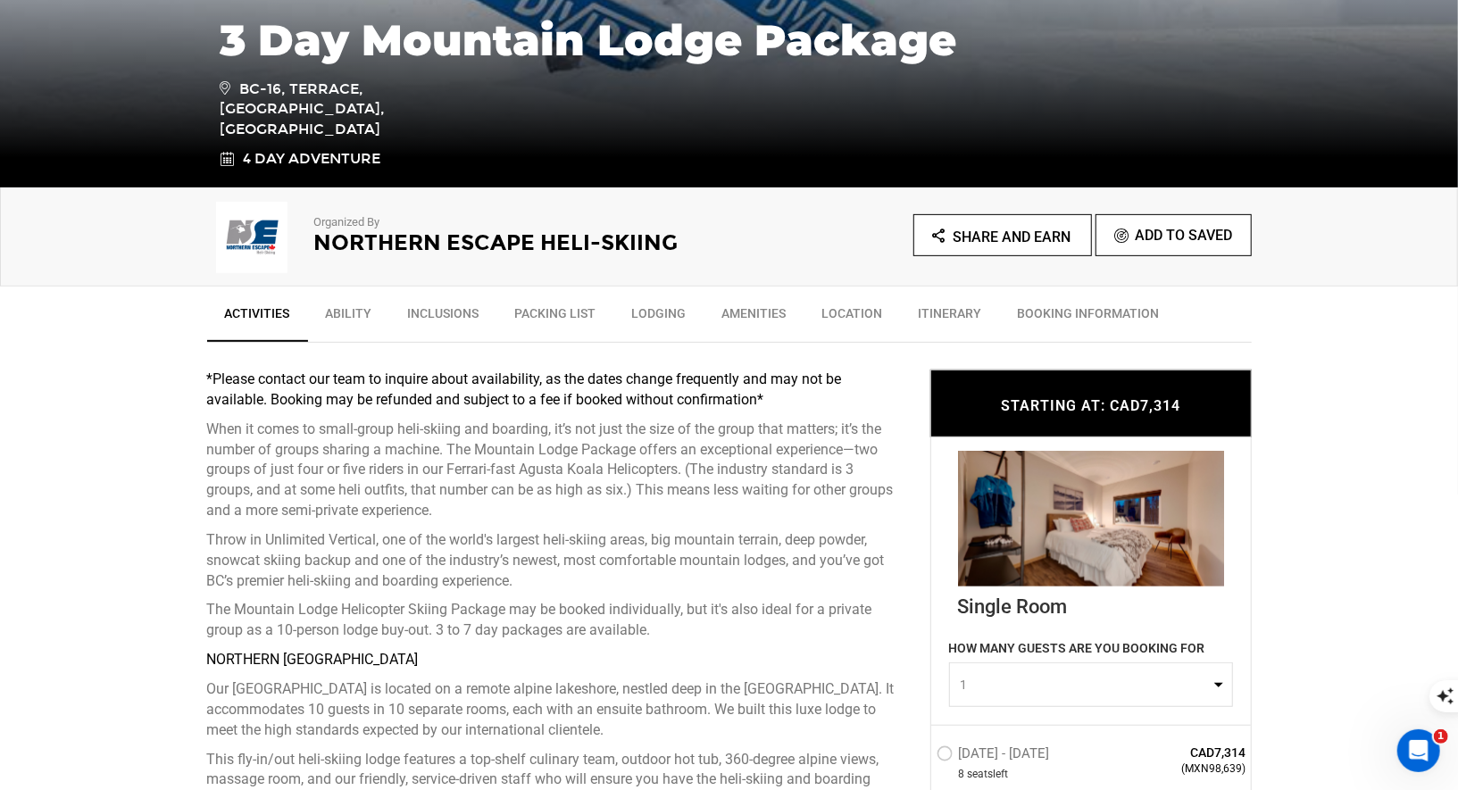
scroll to position [412, 0]
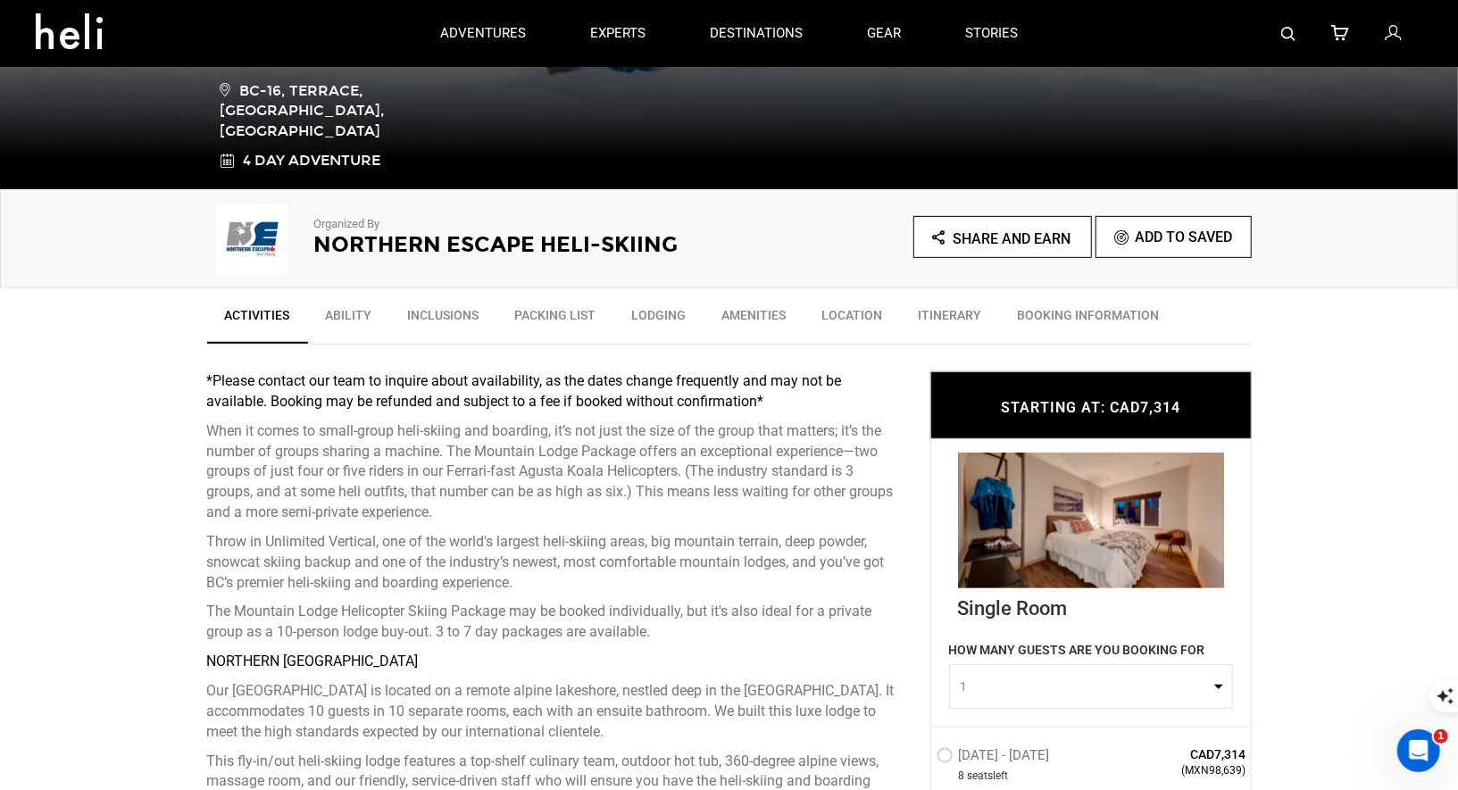
click at [351, 233] on h2 "Northern Escape Heli-Skiing" at bounding box center [497, 244] width 366 height 23
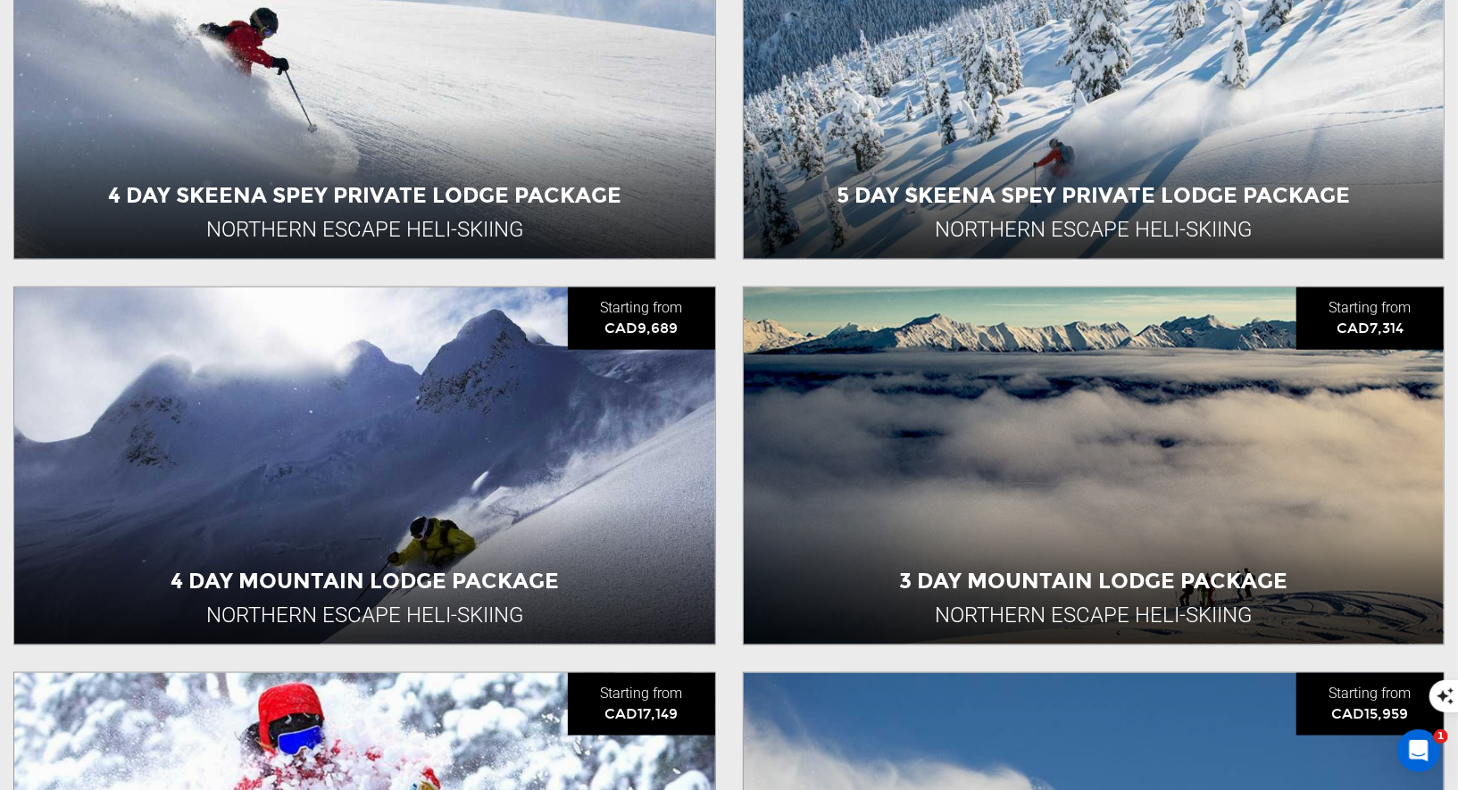
scroll to position [2000, 0]
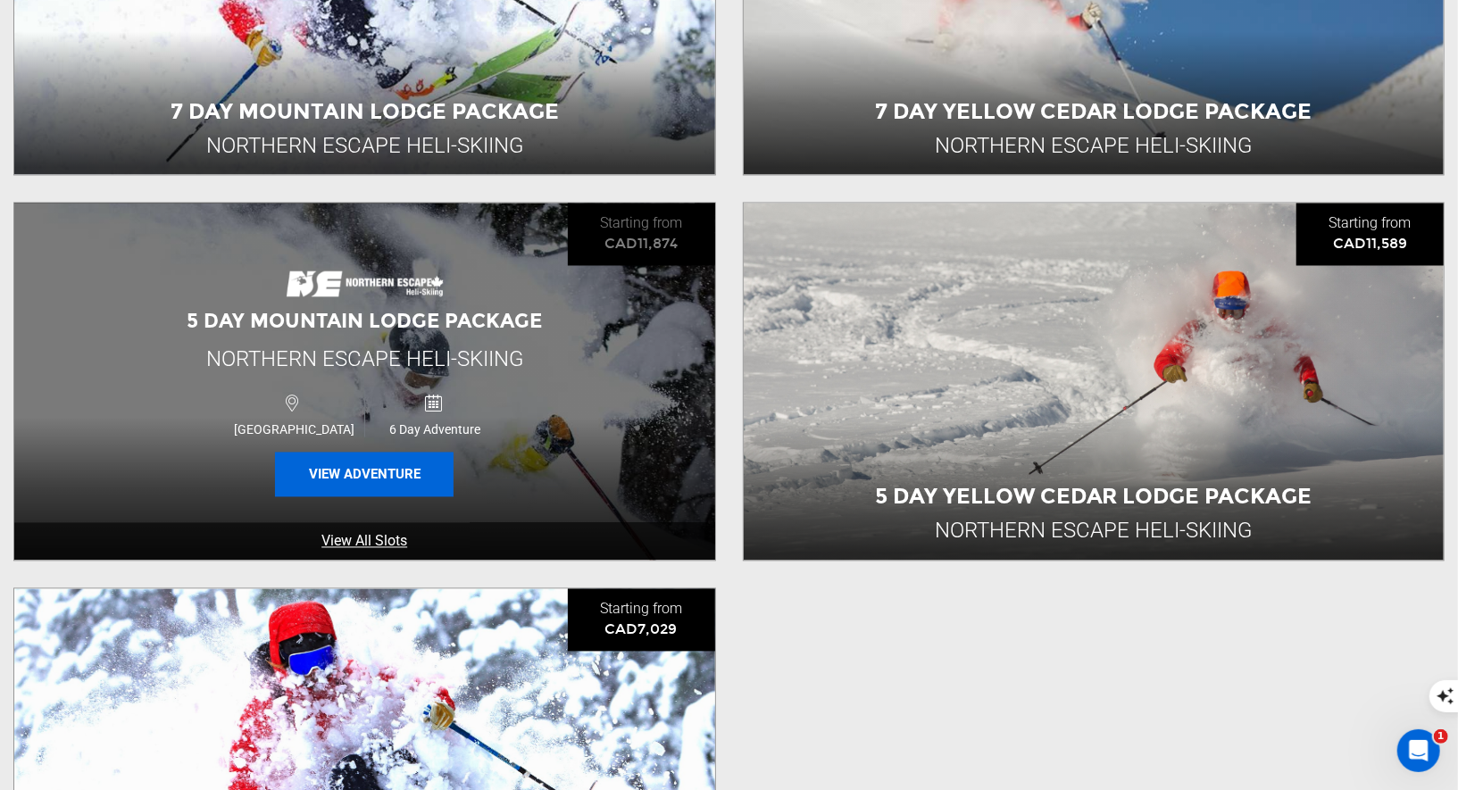
click at [331, 466] on button "View Adventure" at bounding box center [364, 475] width 179 height 45
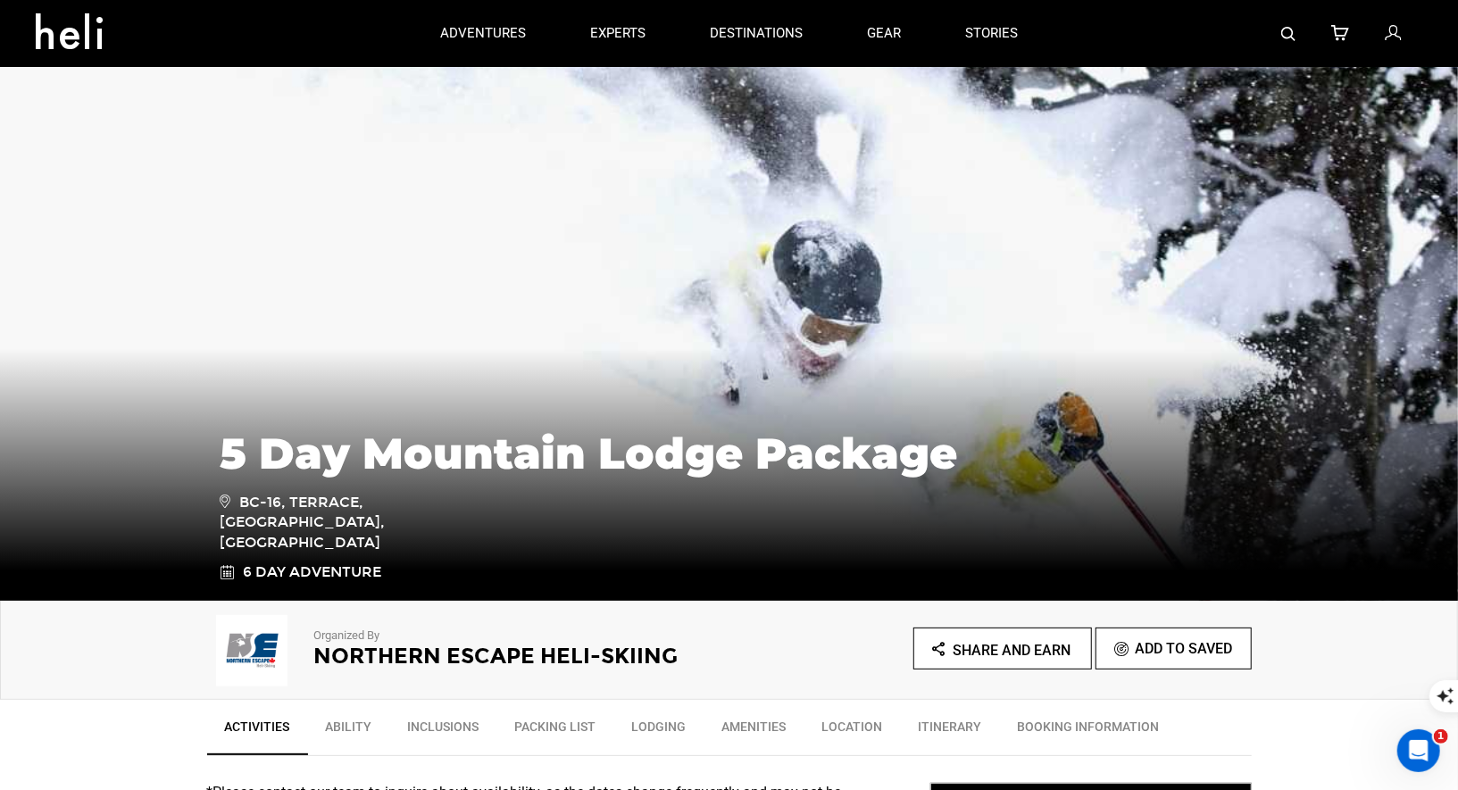
scroll to position [3, 0]
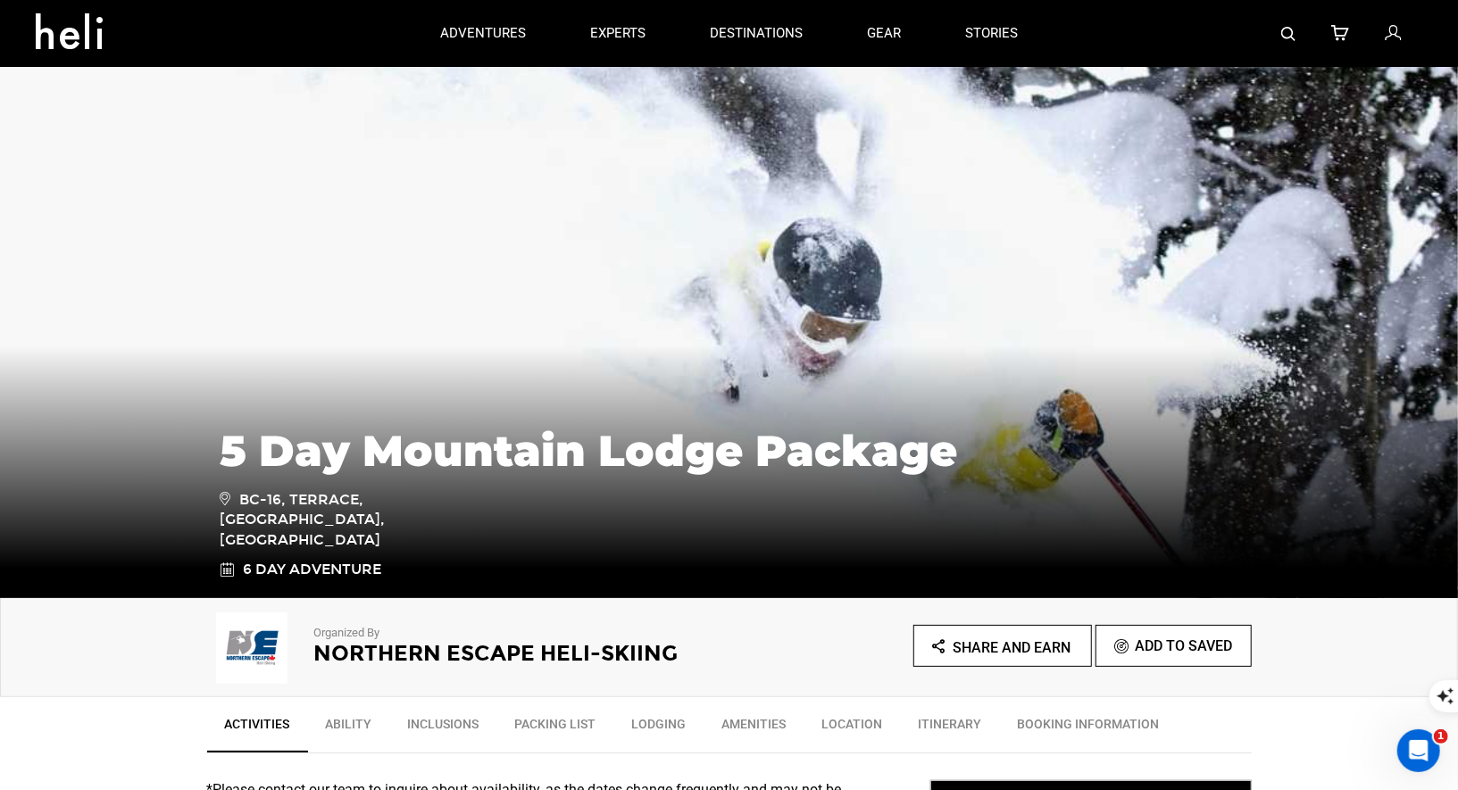
click at [369, 662] on h2 "Northern Escape Heli-Skiing" at bounding box center [497, 653] width 366 height 23
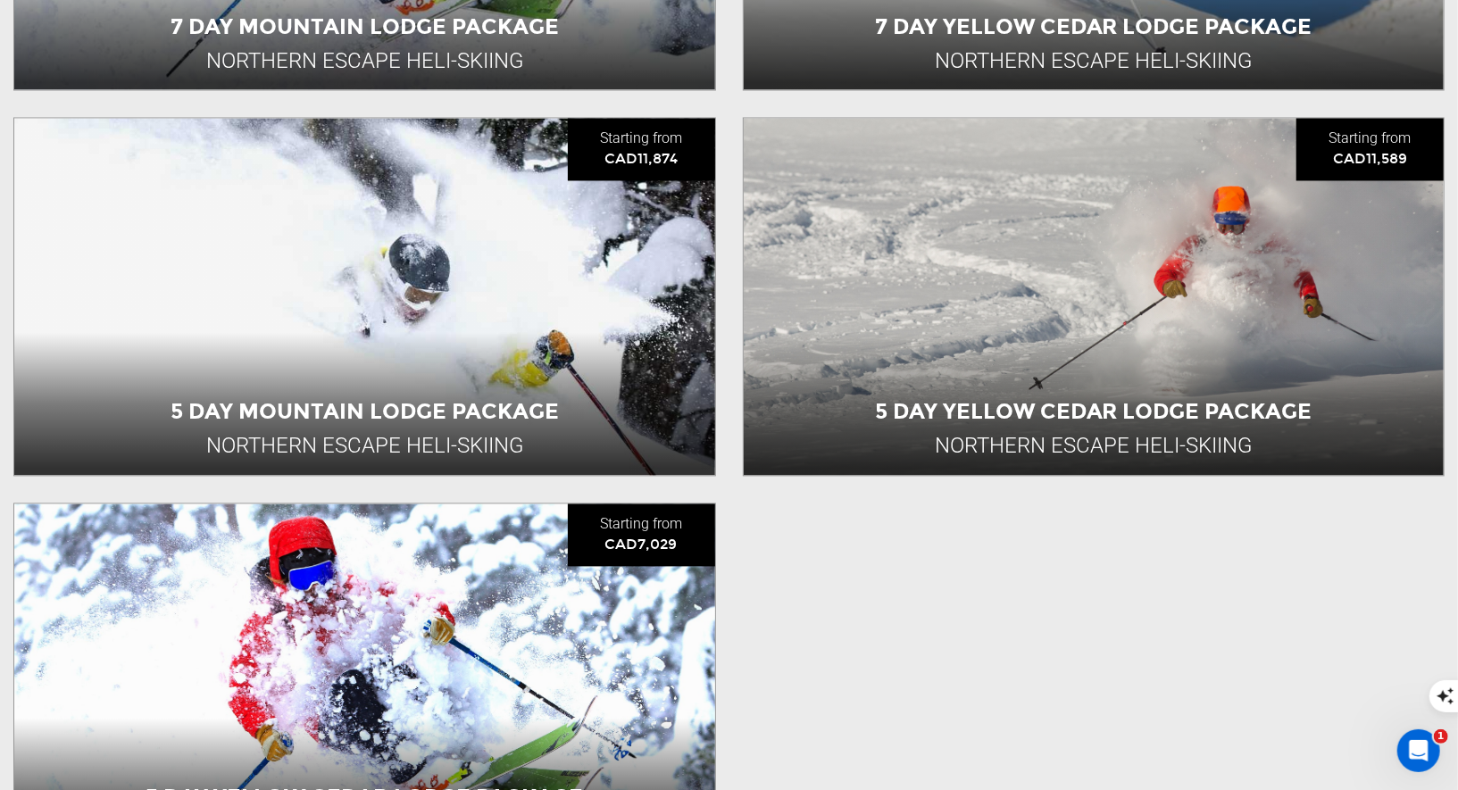
scroll to position [2330, 0]
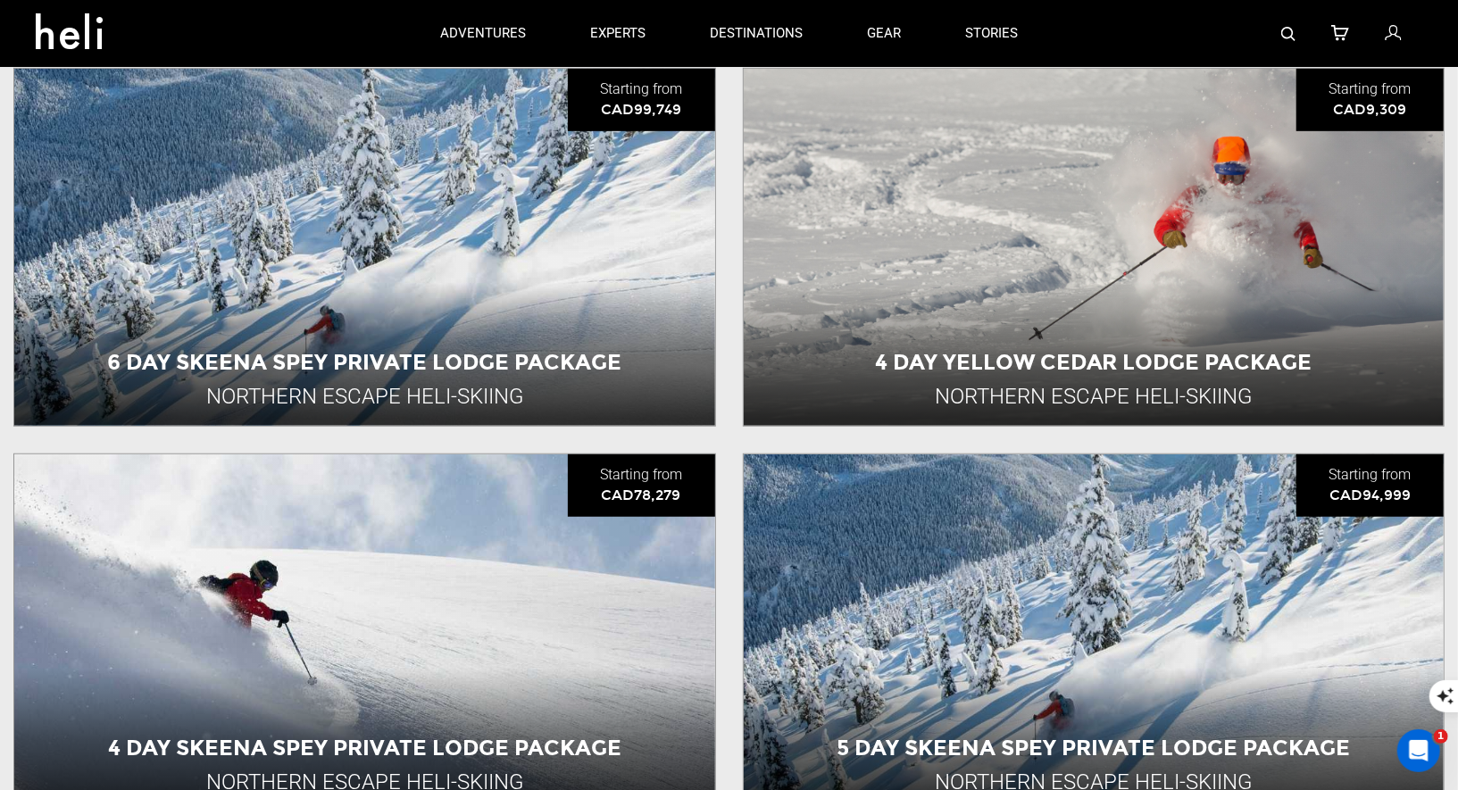
scroll to position [404, 0]
